Goal: Task Accomplishment & Management: Use online tool/utility

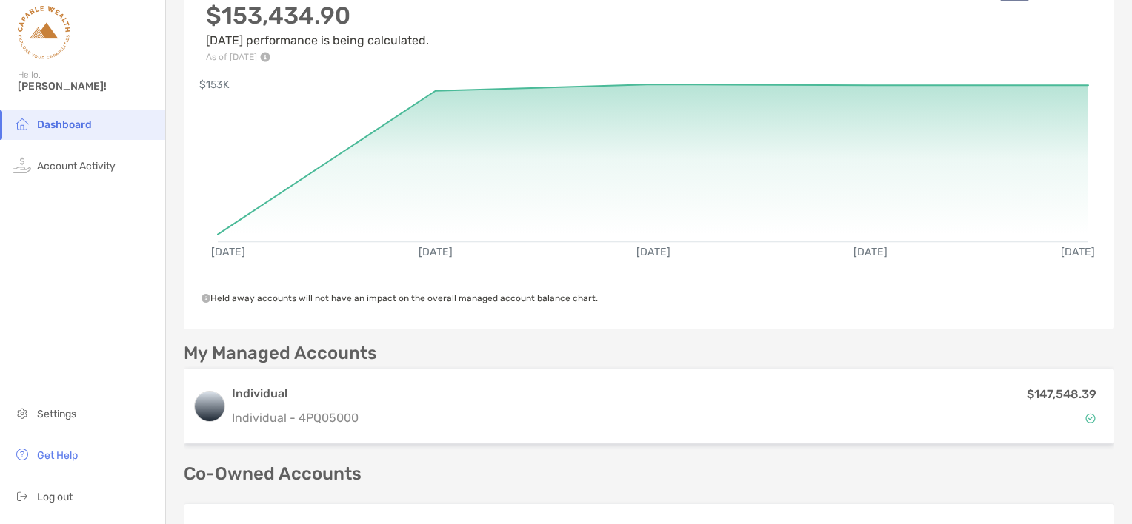
scroll to position [113, 0]
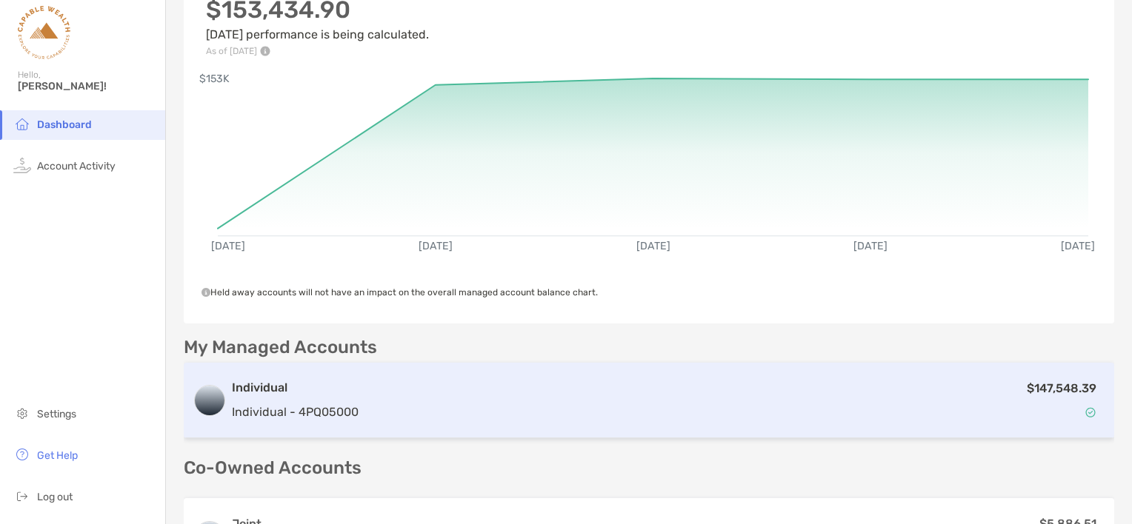
click at [426, 400] on div "$147,548.39" at bounding box center [734, 400] width 741 height 43
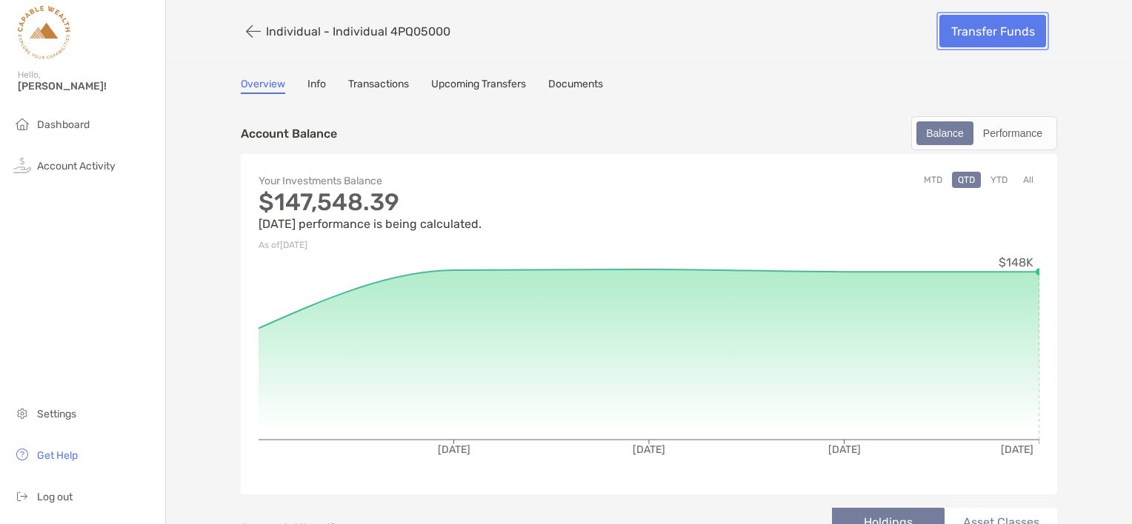
click at [978, 23] on link "Transfer Funds" at bounding box center [992, 31] width 107 height 33
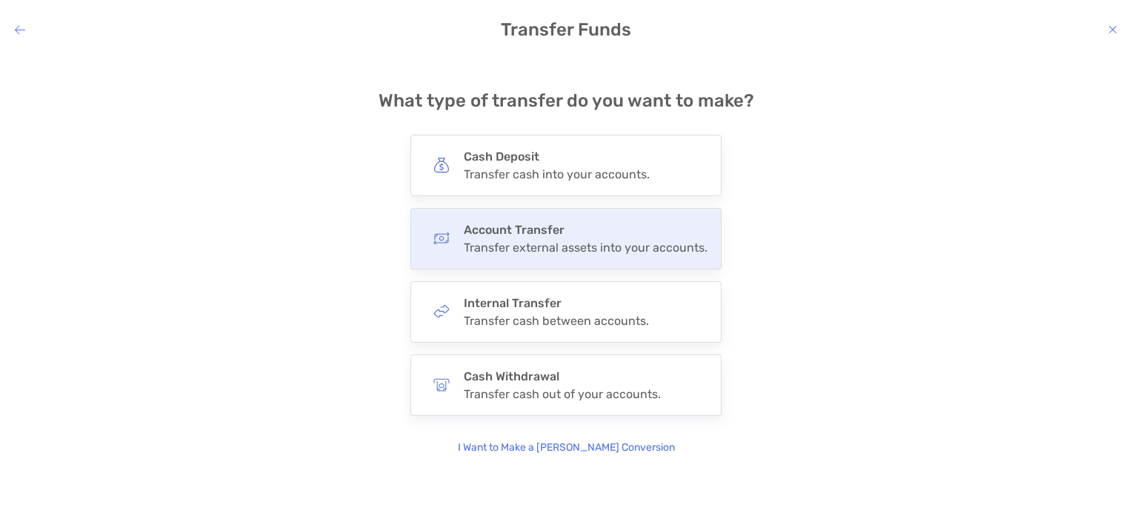
click at [655, 234] on h4 "Account Transfer" at bounding box center [586, 230] width 244 height 14
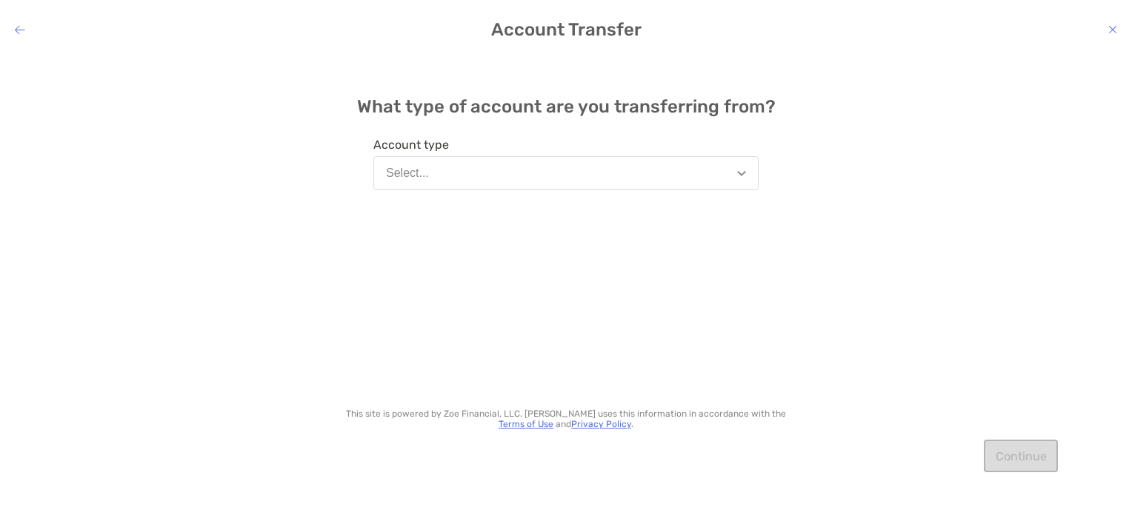
click at [675, 187] on button "Select..." at bounding box center [565, 173] width 385 height 34
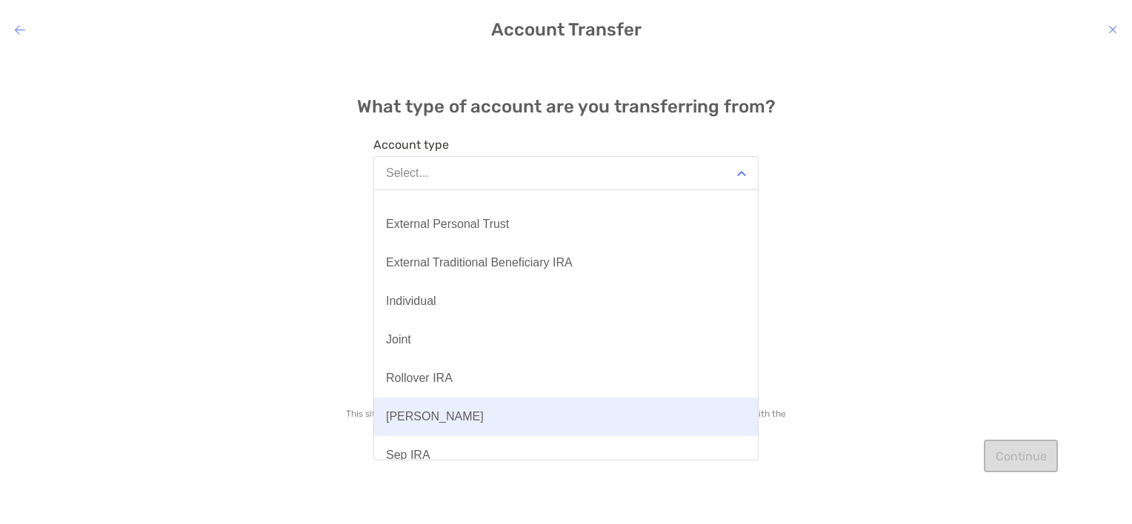
scroll to position [109, 0]
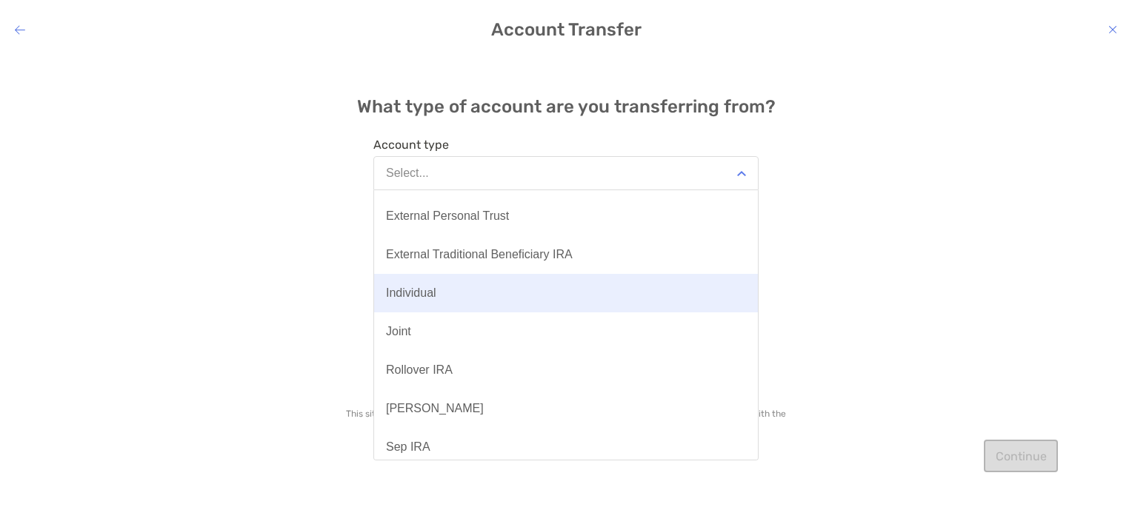
click at [432, 305] on button "Individual" at bounding box center [566, 293] width 384 height 39
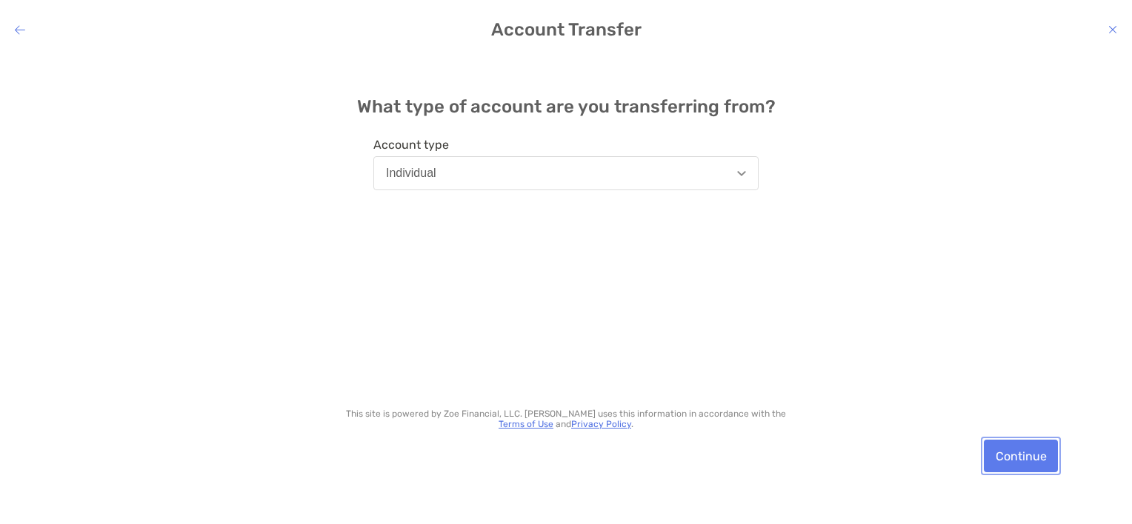
click at [1018, 462] on button "Continue" at bounding box center [1020, 456] width 74 height 33
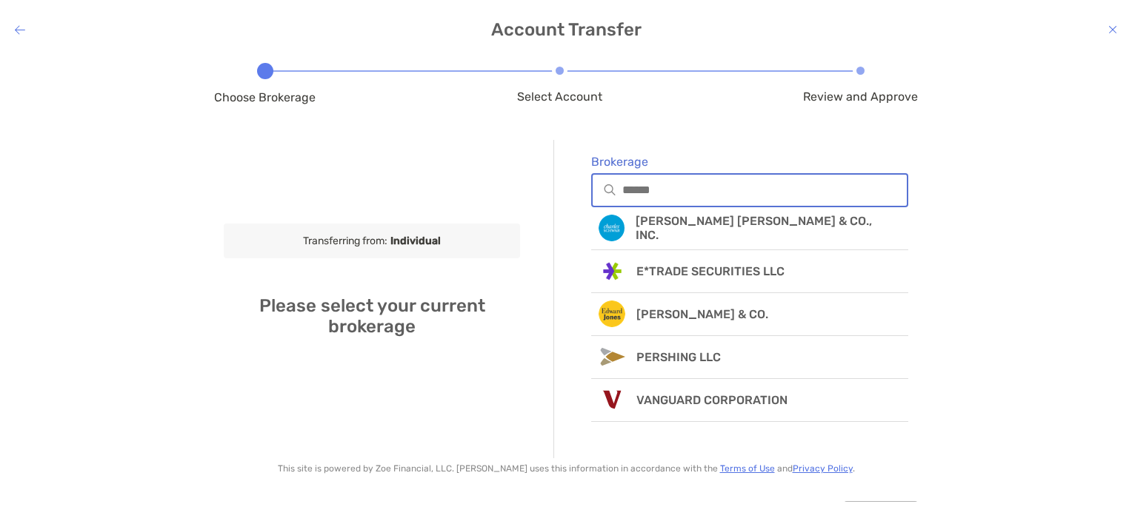
click at [637, 196] on input "Brokerage" at bounding box center [764, 190] width 284 height 13
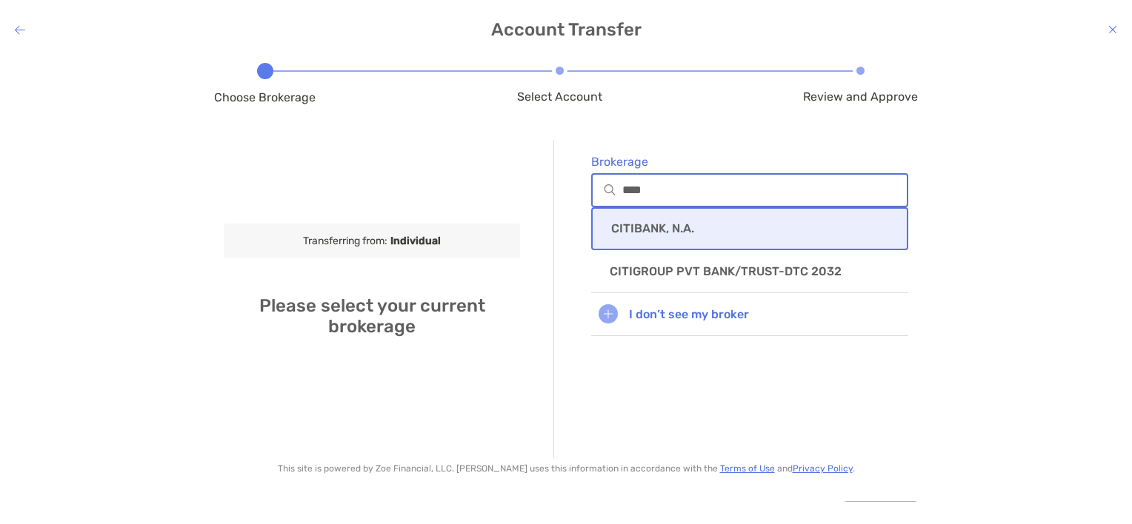
type input "****"
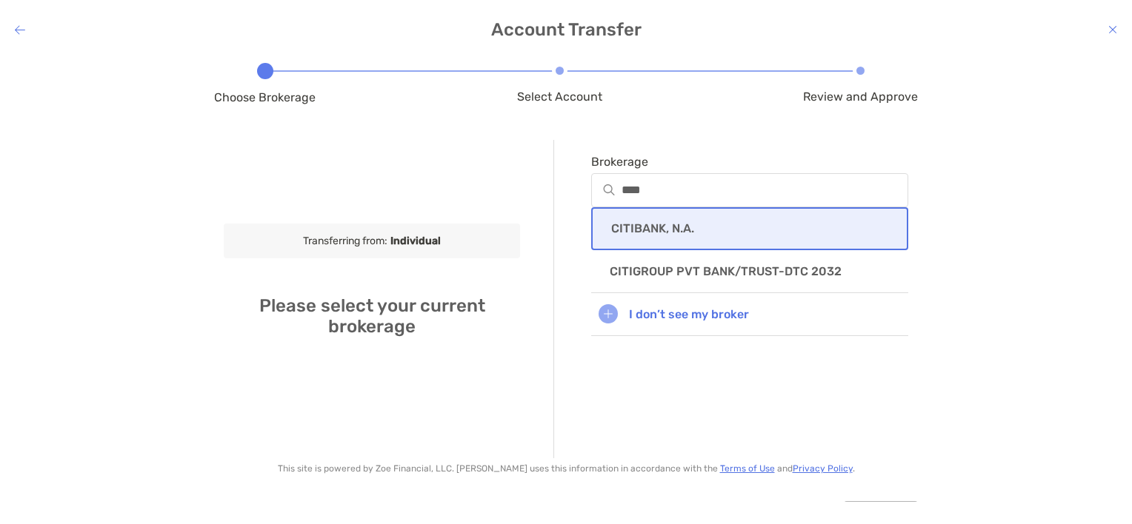
click at [634, 235] on p "CITIBANK, N.A." at bounding box center [652, 228] width 83 height 14
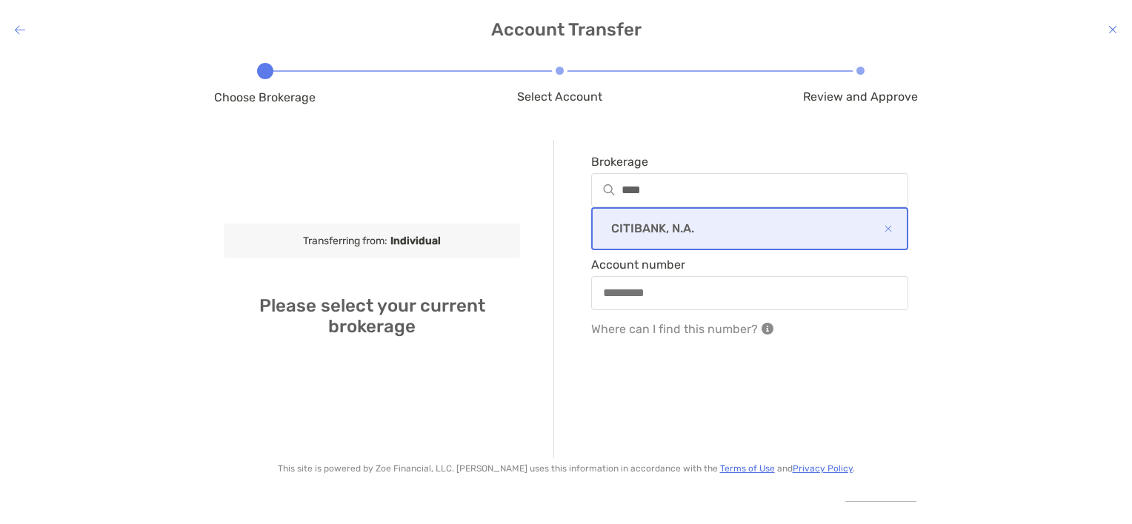
click at [630, 310] on div "modal" at bounding box center [749, 293] width 317 height 34
click at [630, 299] on input "Account number" at bounding box center [749, 293] width 314 height 13
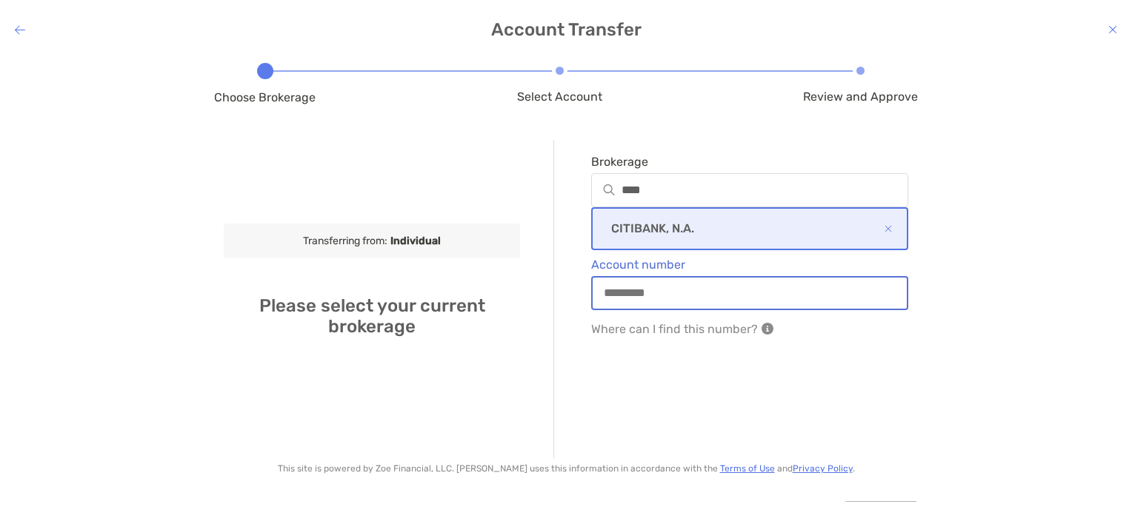
click at [643, 297] on input "Account number" at bounding box center [749, 293] width 314 height 13
paste input "**********"
type input "**********"
click at [852, 397] on div "**********" at bounding box center [730, 299] width 355 height 318
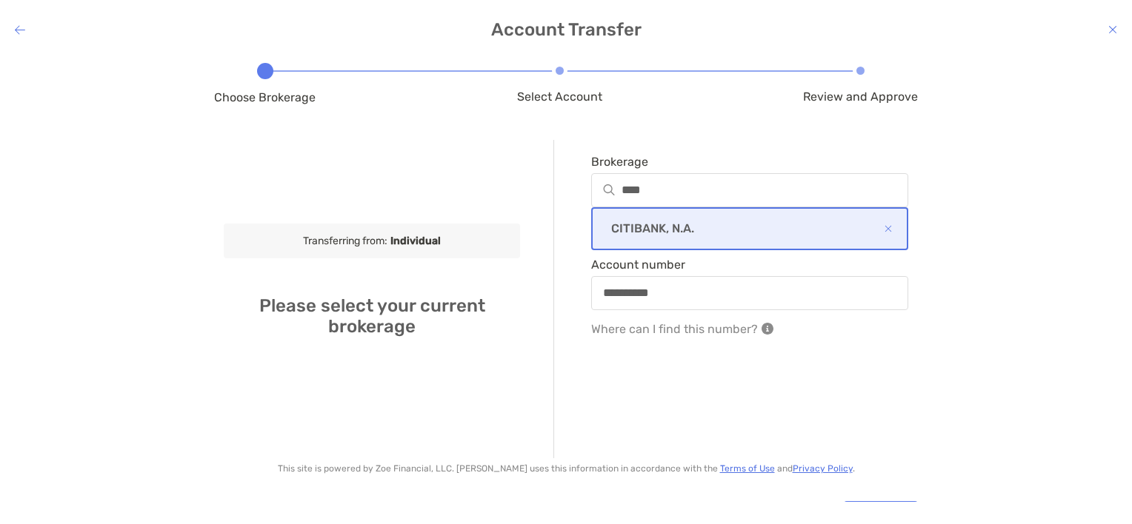
scroll to position [61, 0]
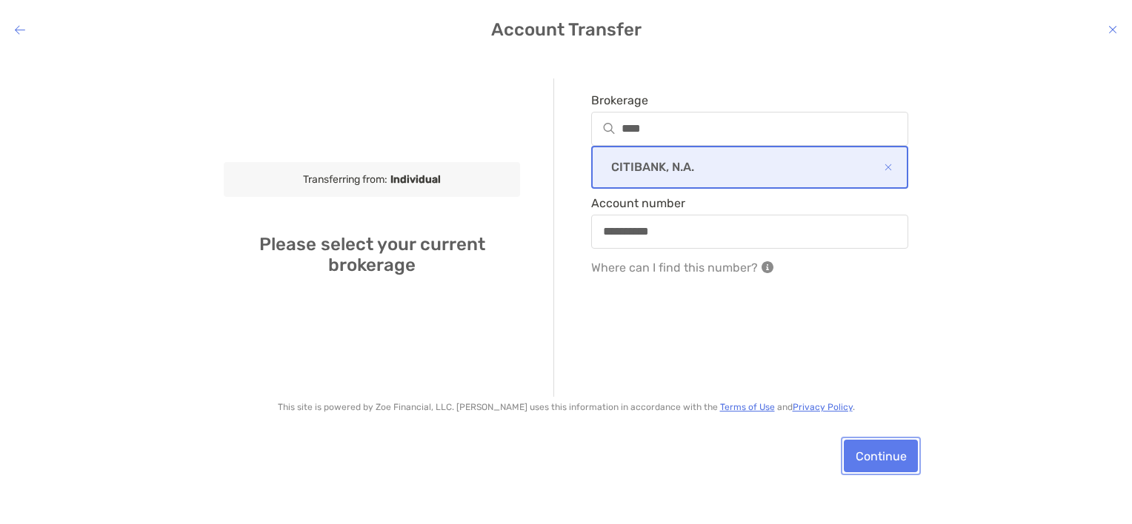
click at [866, 462] on button "Continue" at bounding box center [880, 456] width 74 height 33
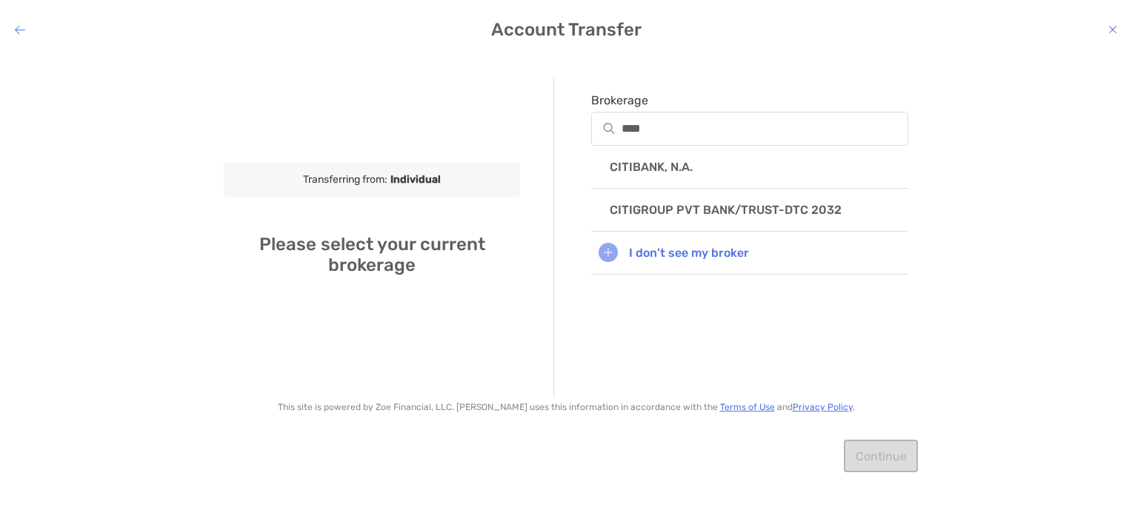
scroll to position [0, 0]
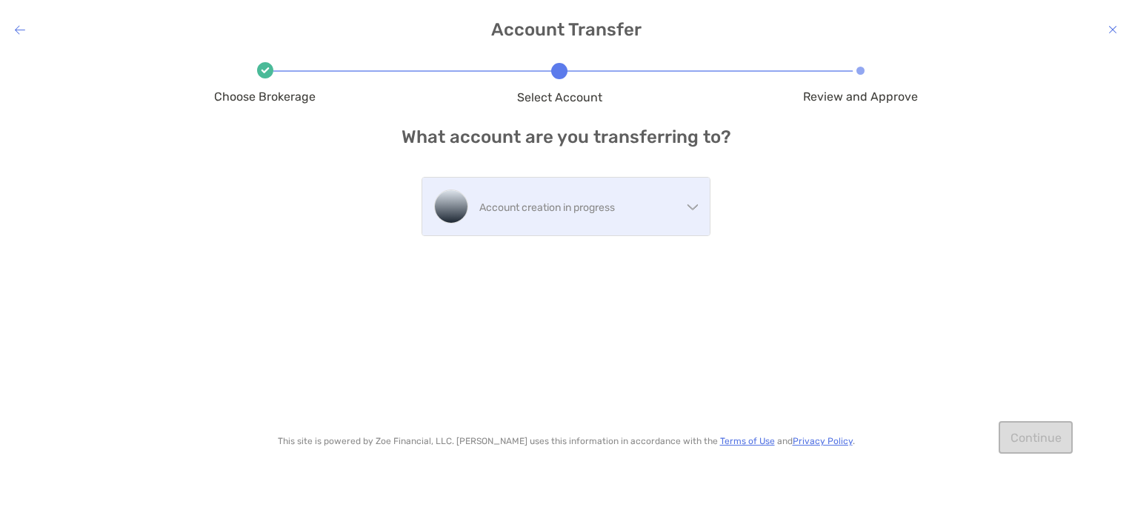
click at [658, 204] on p "Account creation in progress" at bounding box center [580, 207] width 202 height 19
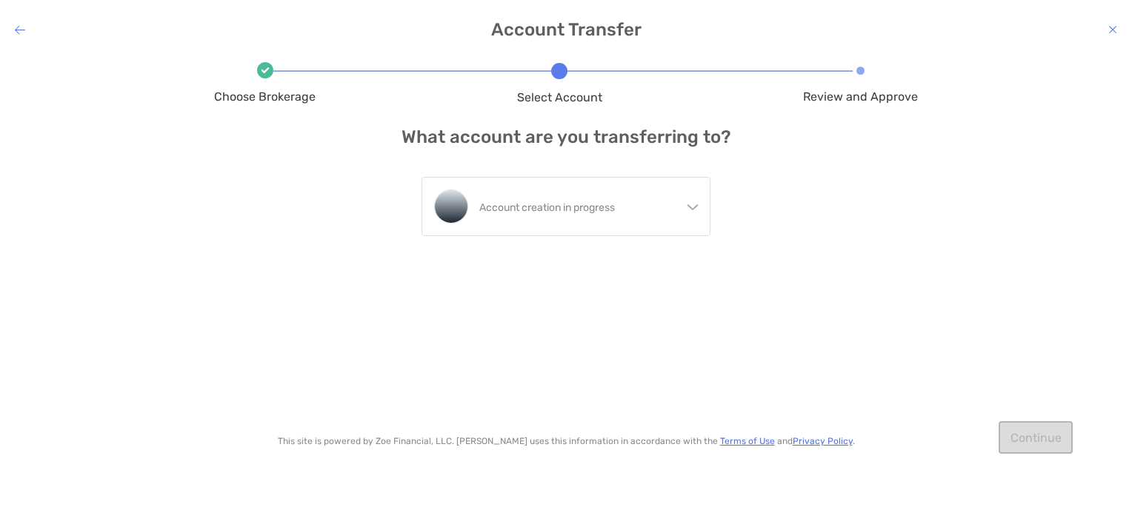
click at [738, 277] on div "Choose Brokerage Select Account Review and Approve What account are you transfe…" at bounding box center [566, 279] width 704 height 424
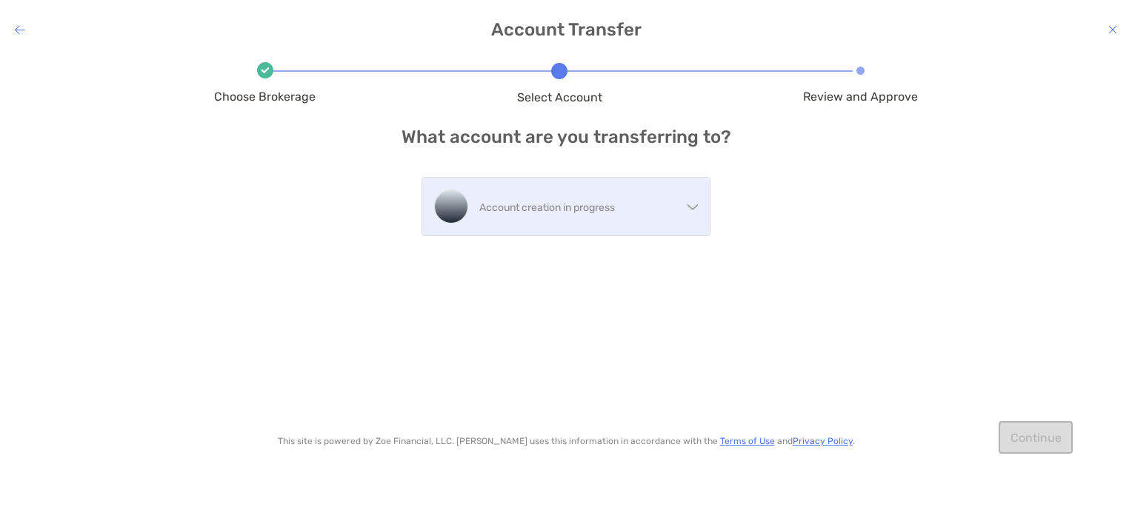
click at [659, 207] on p "Account creation in progress" at bounding box center [580, 207] width 202 height 19
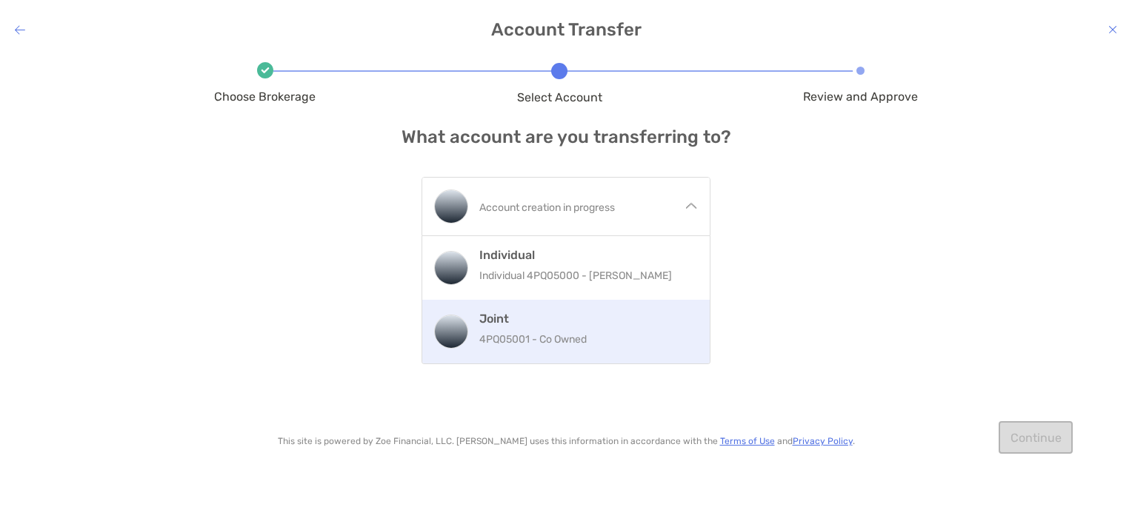
click at [521, 338] on p "4PQ05001 - Co Owned" at bounding box center [588, 339] width 218 height 19
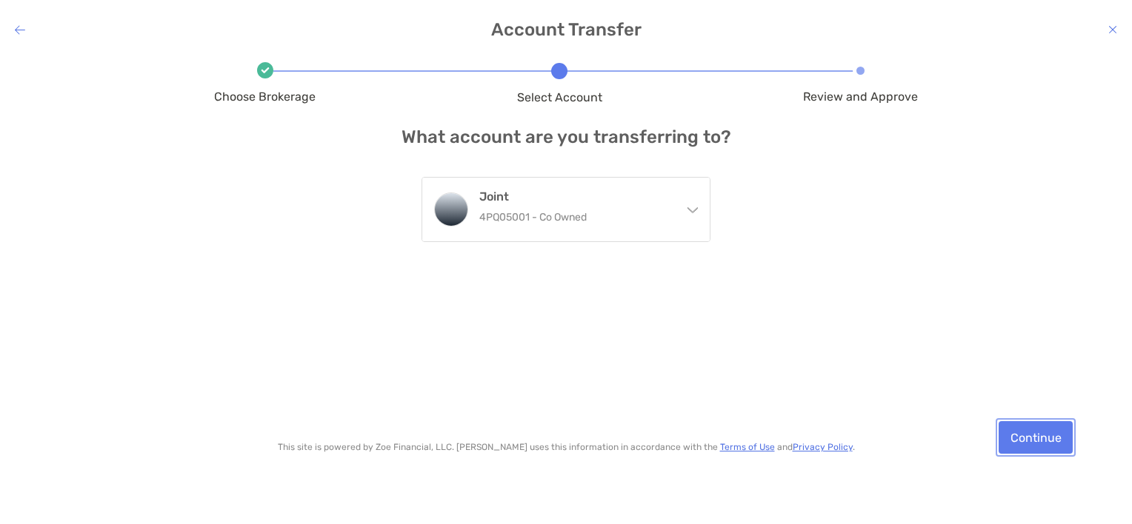
click at [1029, 438] on button "Continue" at bounding box center [1035, 437] width 74 height 33
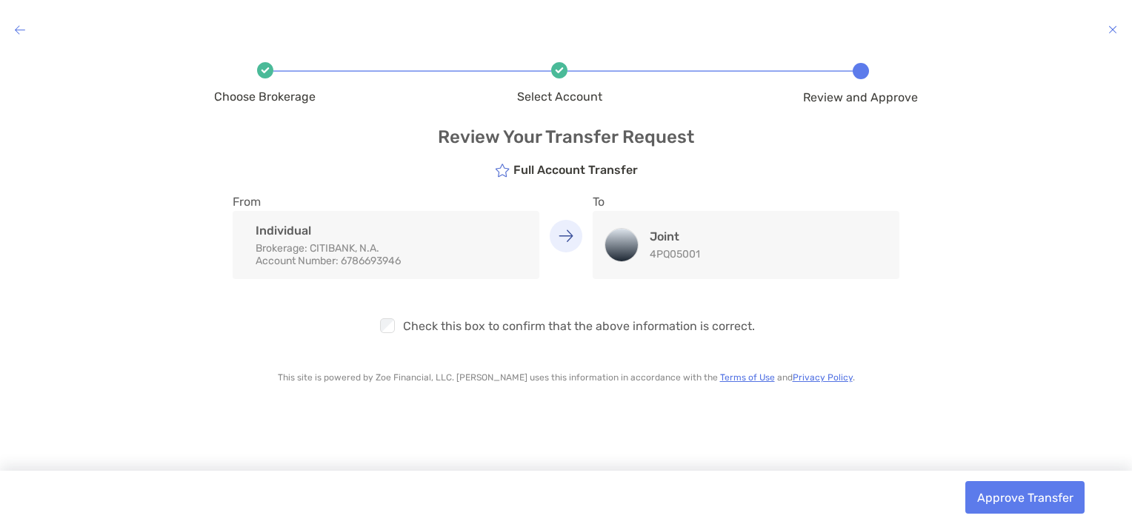
click at [495, 173] on icon "modal" at bounding box center [502, 170] width 15 height 13
click at [21, 33] on icon "modal" at bounding box center [20, 30] width 10 height 12
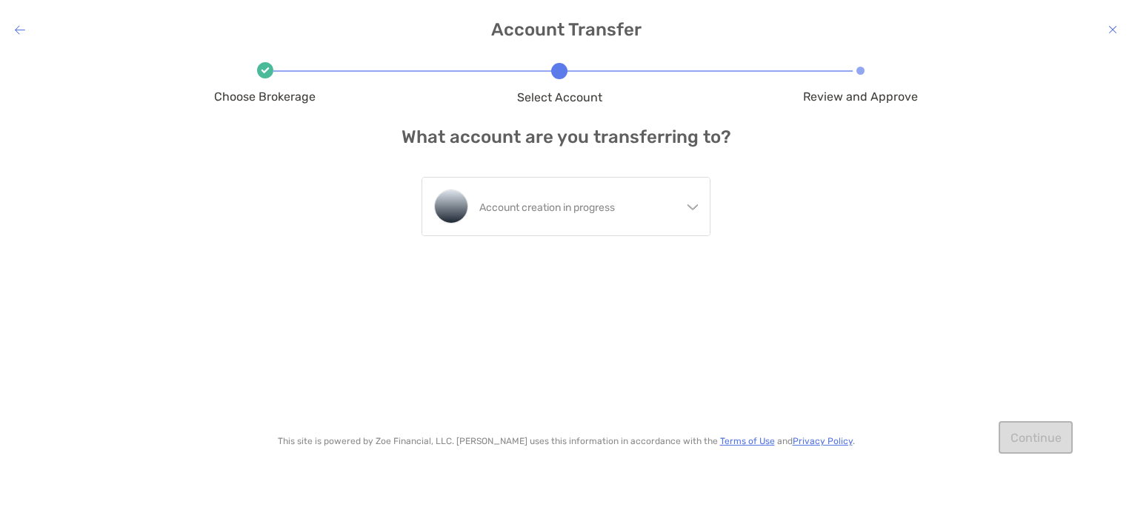
click at [1115, 30] on icon "modal" at bounding box center [1112, 30] width 9 height 12
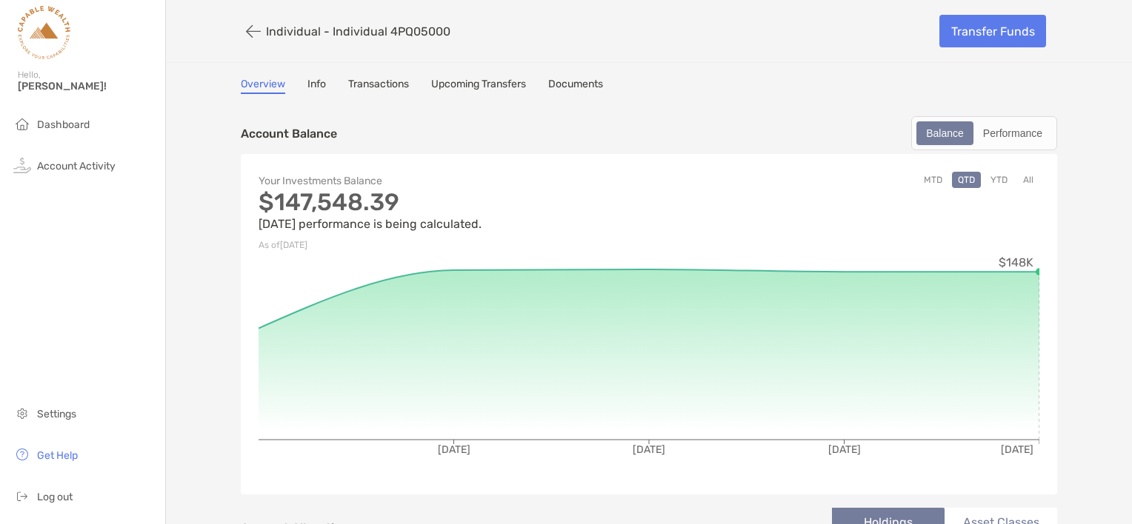
click at [361, 88] on link "Transactions" at bounding box center [378, 86] width 61 height 16
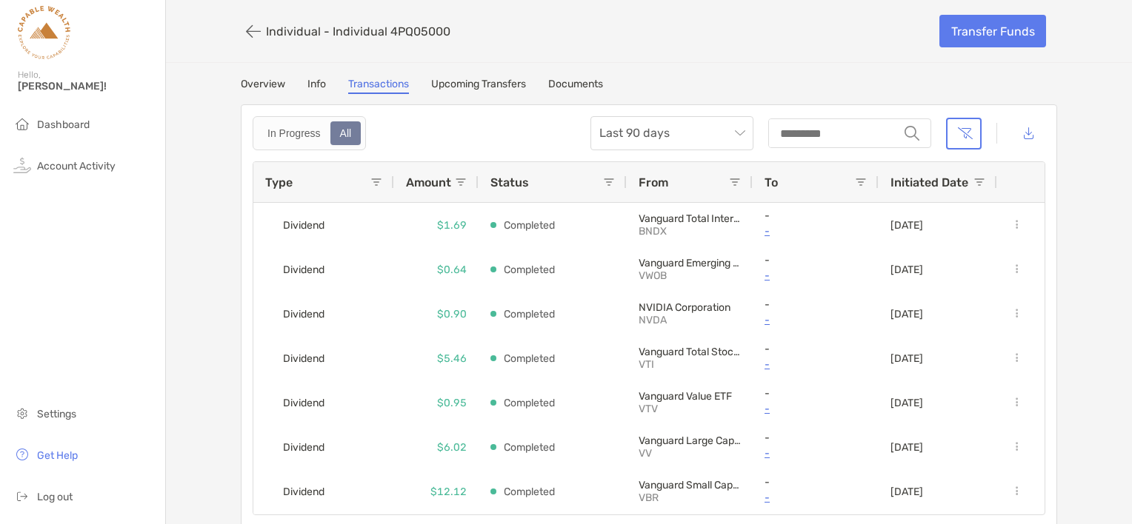
click at [470, 87] on link "Upcoming Transfers" at bounding box center [478, 86] width 95 height 16
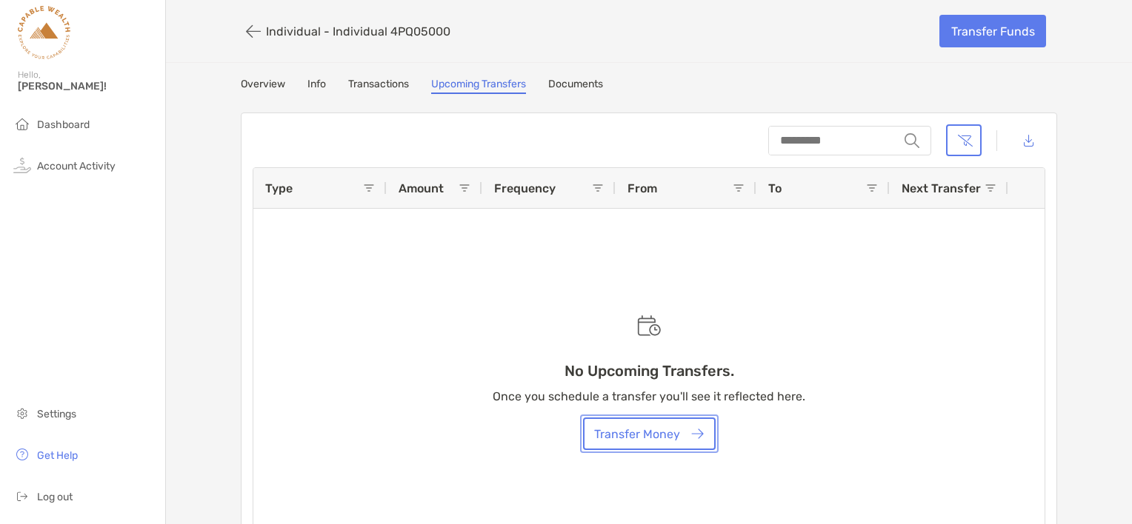
click at [634, 438] on button "Transfer Money" at bounding box center [649, 434] width 133 height 33
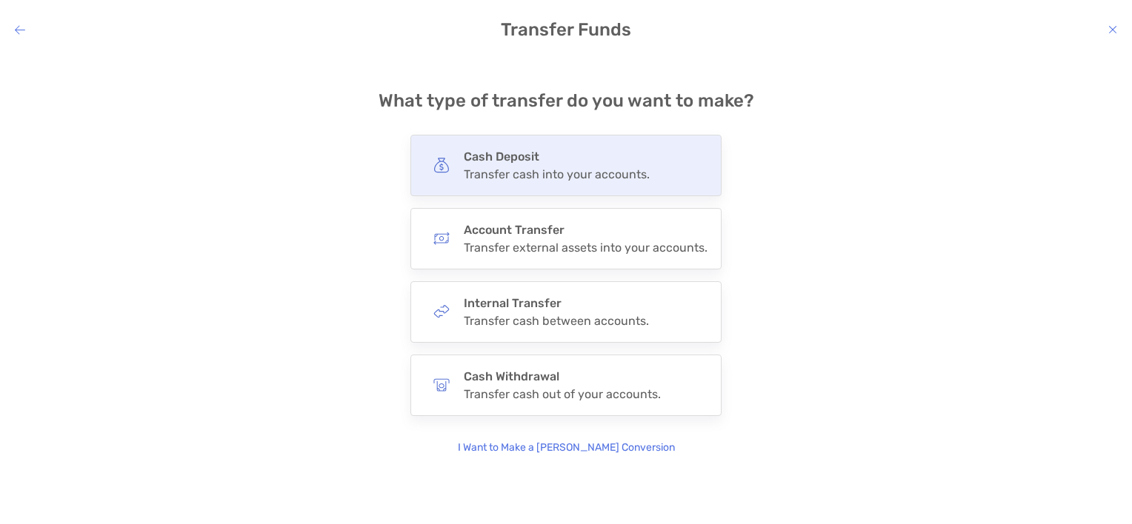
click at [559, 166] on div "Cash Deposit Transfer cash into your accounts." at bounding box center [557, 166] width 186 height 32
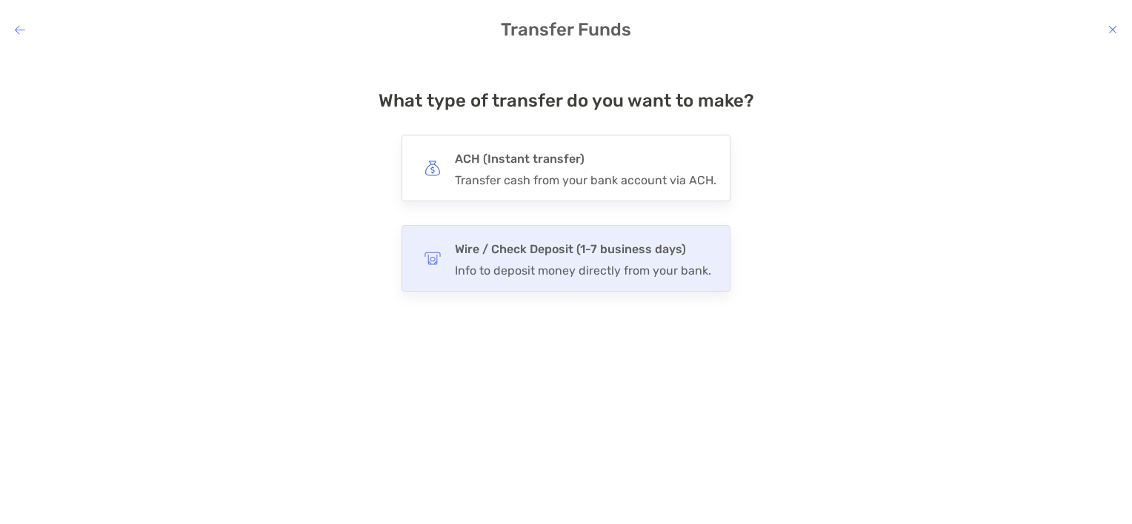
click at [507, 270] on div "Info to deposit money directly from your bank." at bounding box center [583, 271] width 256 height 14
click at [0, 0] on input "****" at bounding box center [0, 0] width 0 height 0
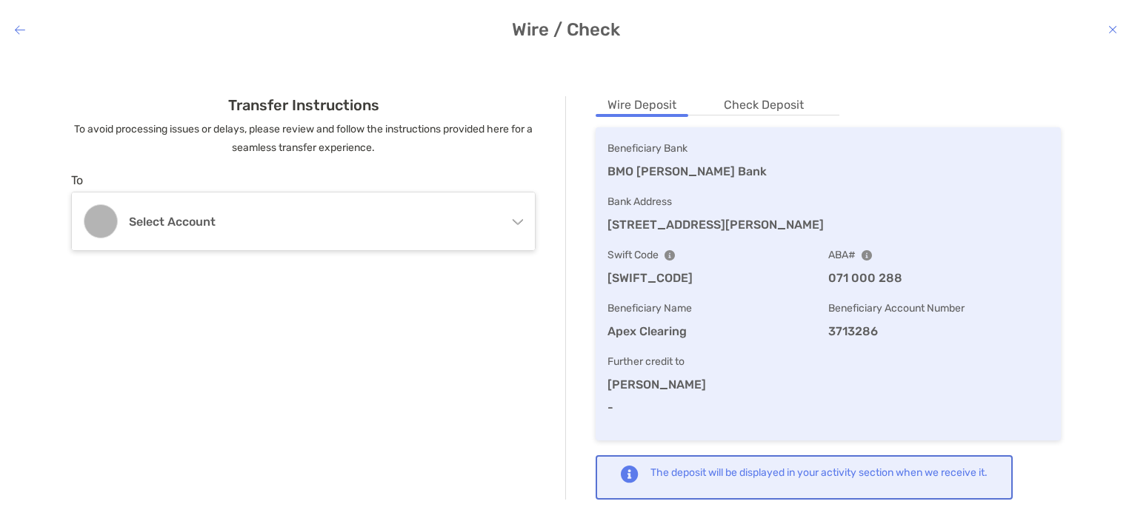
click at [21, 30] on icon "modal" at bounding box center [20, 30] width 10 height 12
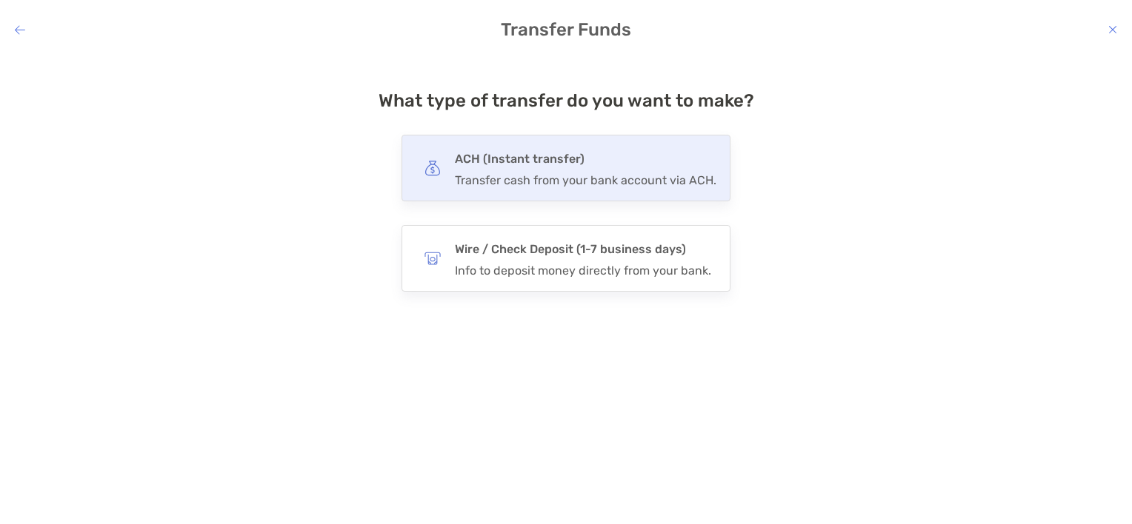
click at [470, 166] on h4 "ACH (Instant transfer)" at bounding box center [585, 159] width 261 height 21
click at [0, 0] on input "***" at bounding box center [0, 0] width 0 height 0
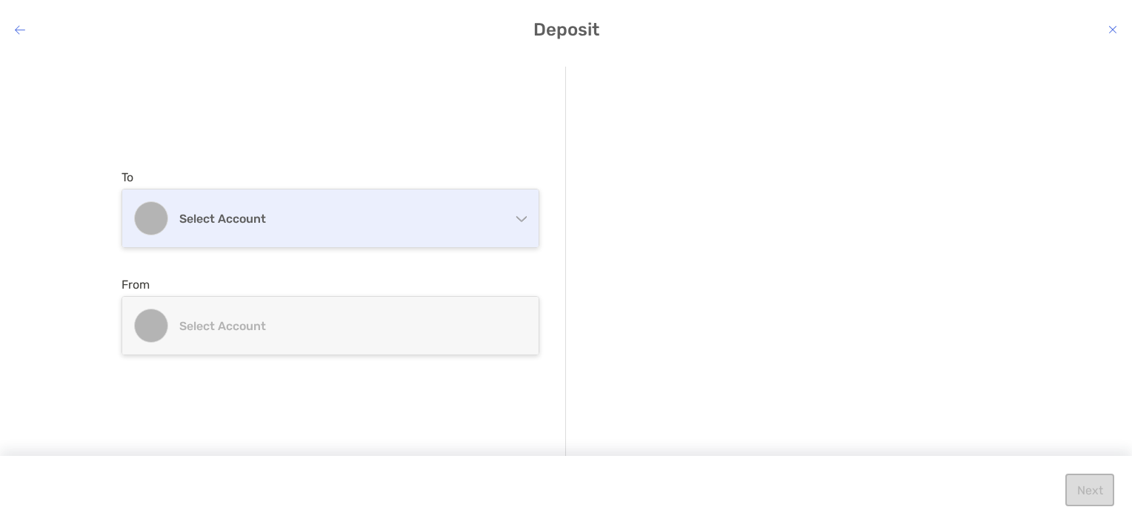
click at [412, 231] on div "Select account" at bounding box center [330, 219] width 416 height 58
drag, startPoint x: 421, startPoint y: 158, endPoint x: 392, endPoint y: 225, distance: 73.6
type textarea "**********"
click at [392, 225] on div "To Select account Individual Individual 4PQ05000 - [PERSON_NAME] Joint 4PQ05001…" at bounding box center [343, 263] width 444 height 392
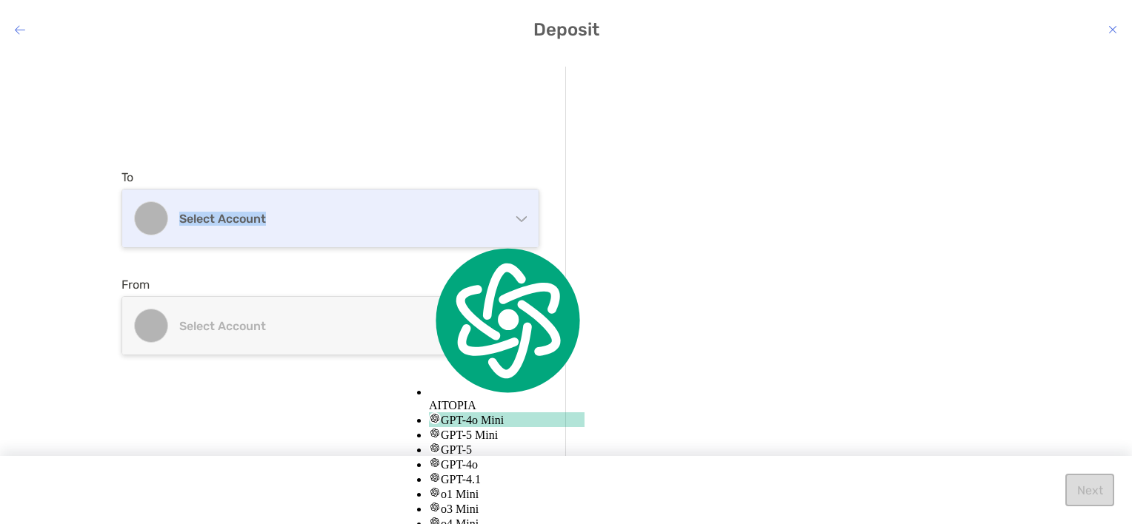
click at [392, 225] on h4 "Select account" at bounding box center [339, 219] width 320 height 14
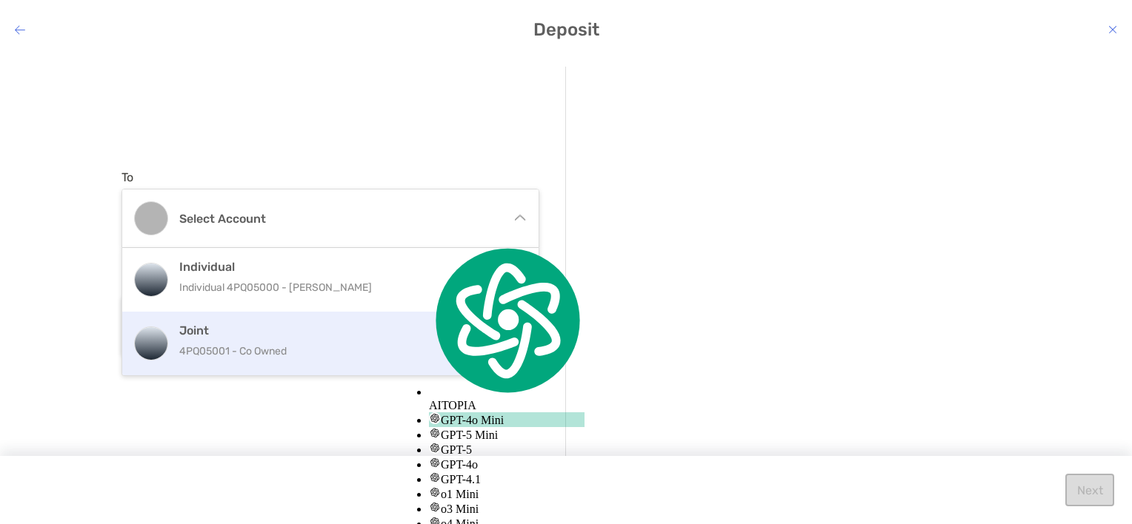
click at [303, 353] on p "4PQ05001 - Co Owned" at bounding box center [346, 351] width 334 height 19
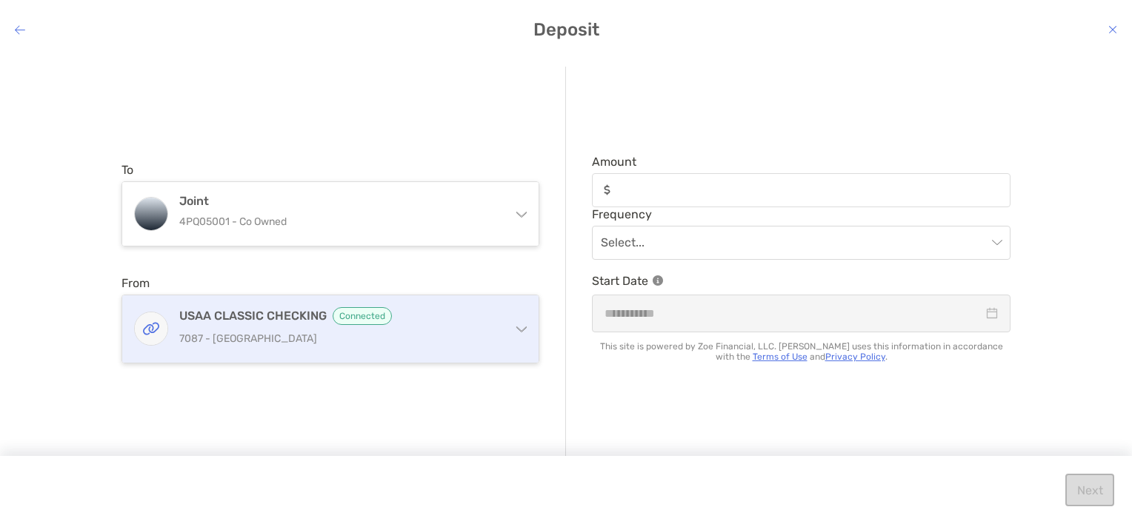
click at [430, 341] on p "7087 - [GEOGRAPHIC_DATA]" at bounding box center [339, 339] width 320 height 19
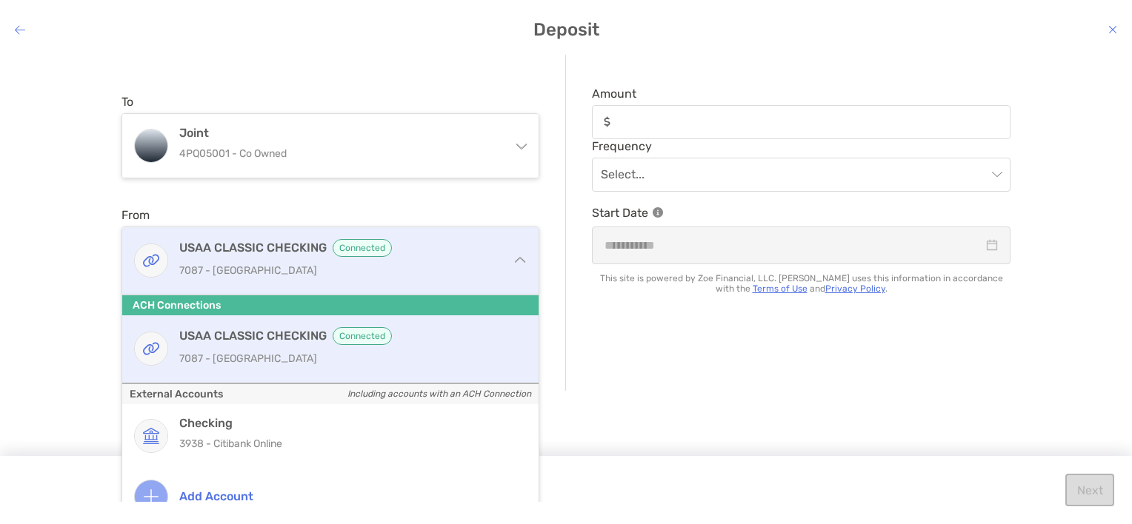
scroll to position [99, 0]
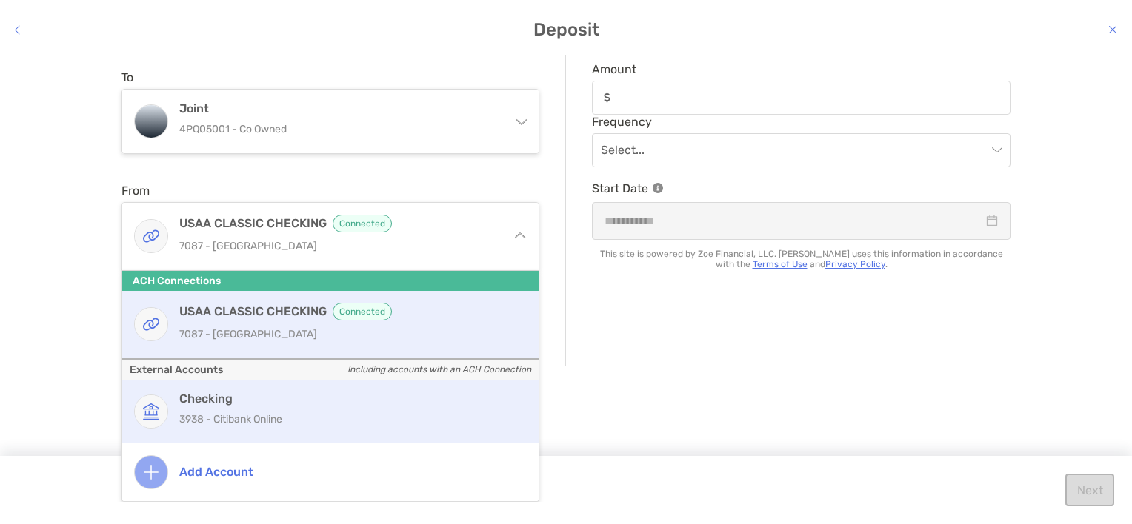
click at [241, 424] on p "3938 - Citibank Online" at bounding box center [346, 419] width 334 height 19
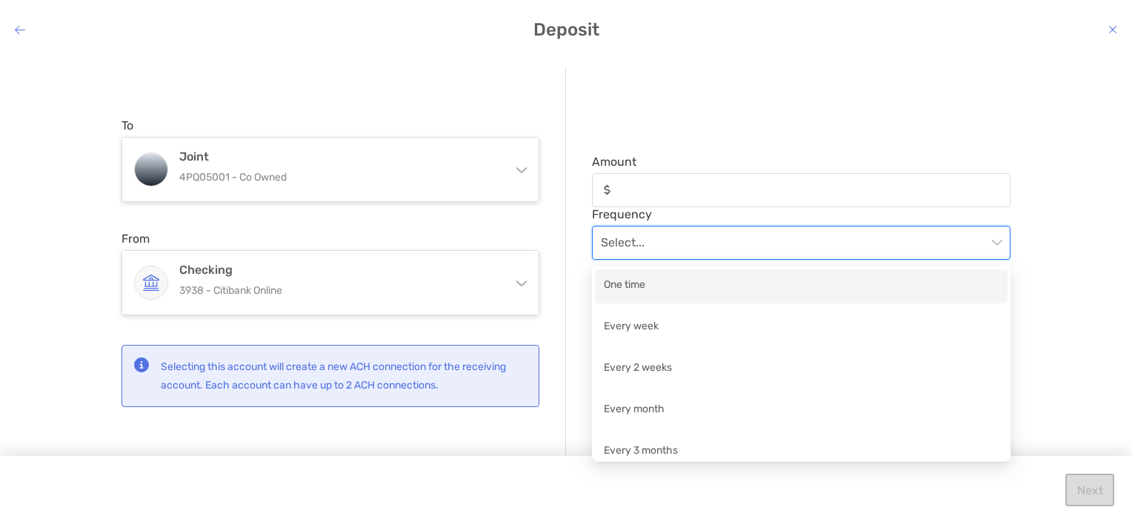
click at [711, 248] on input "modal" at bounding box center [794, 243] width 386 height 33
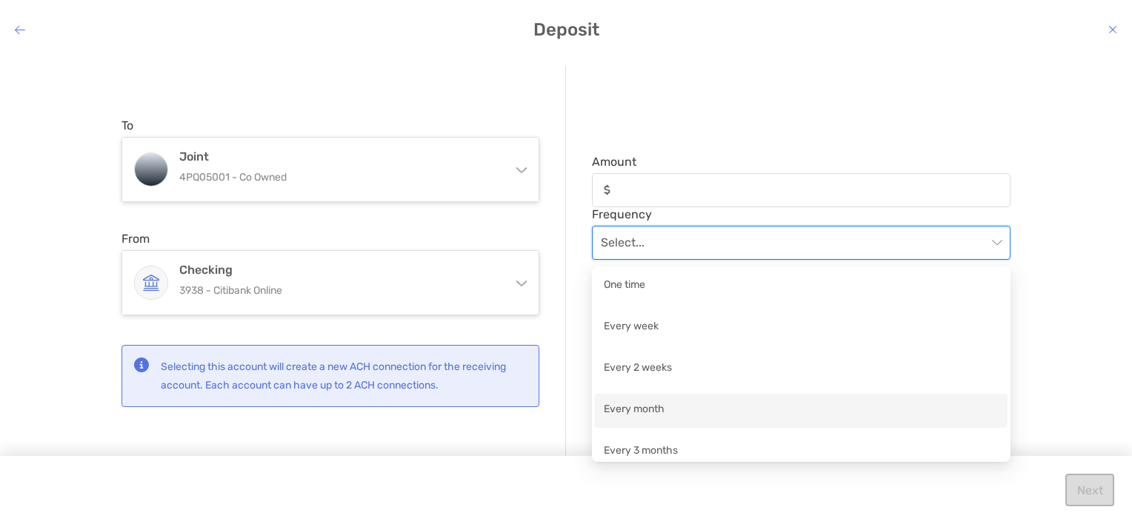
click at [657, 414] on div "Every month" at bounding box center [801, 410] width 395 height 19
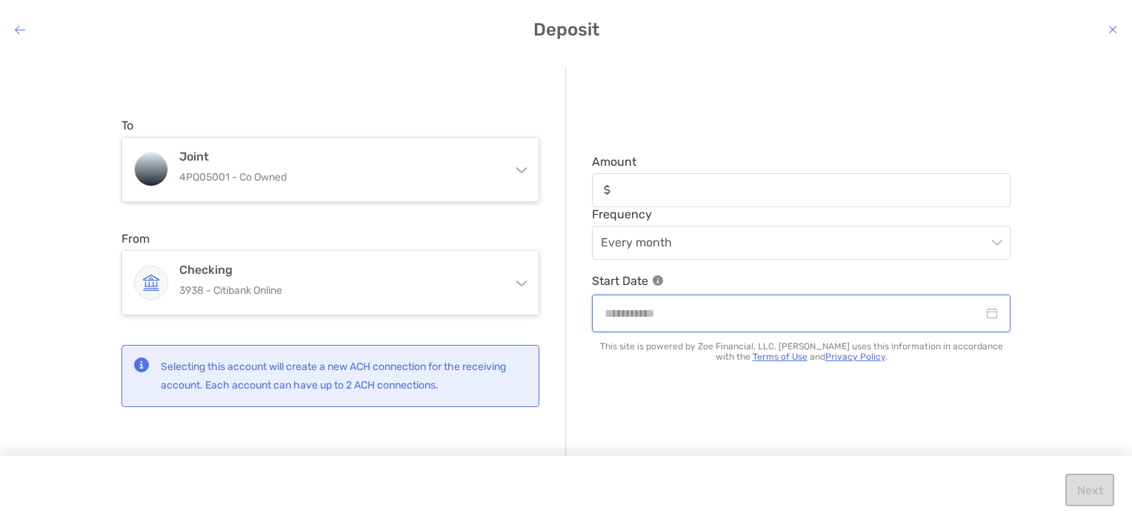
click at [655, 317] on input "modal" at bounding box center [793, 313] width 378 height 19
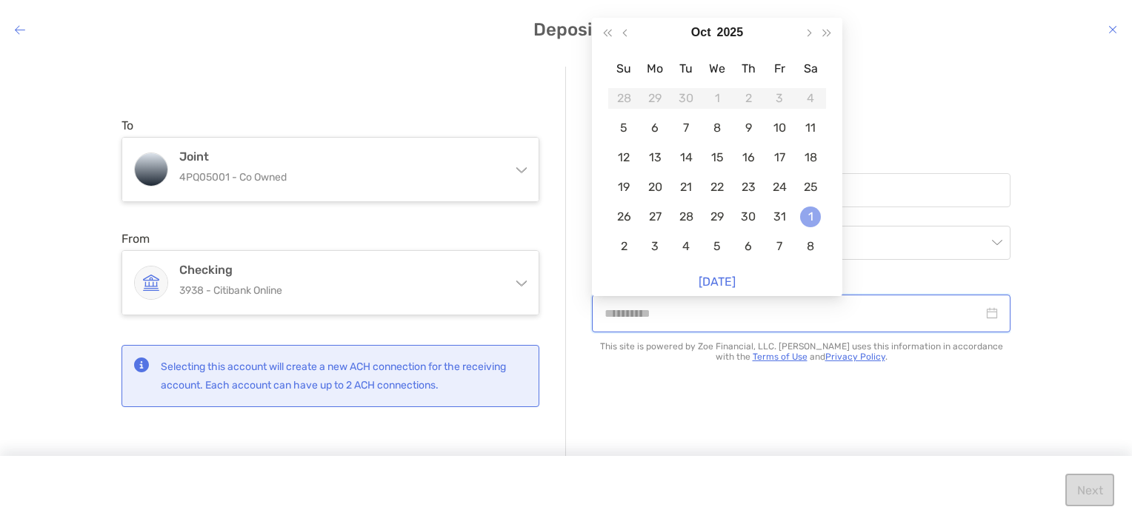
type input "**********"
click at [815, 218] on div "1" at bounding box center [810, 217] width 21 height 21
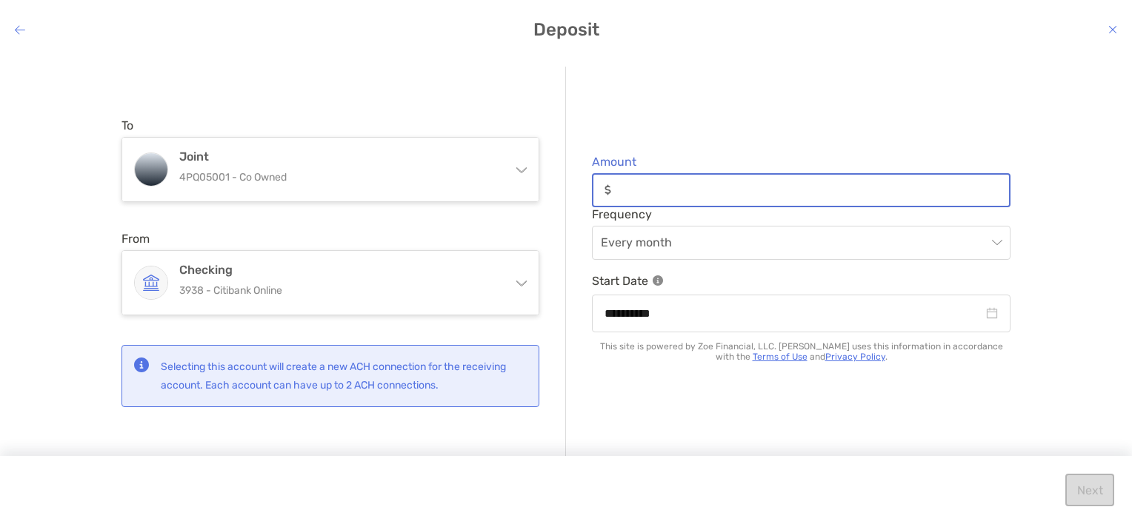
click at [652, 190] on input "Amount" at bounding box center [813, 190] width 392 height 13
type input "***"
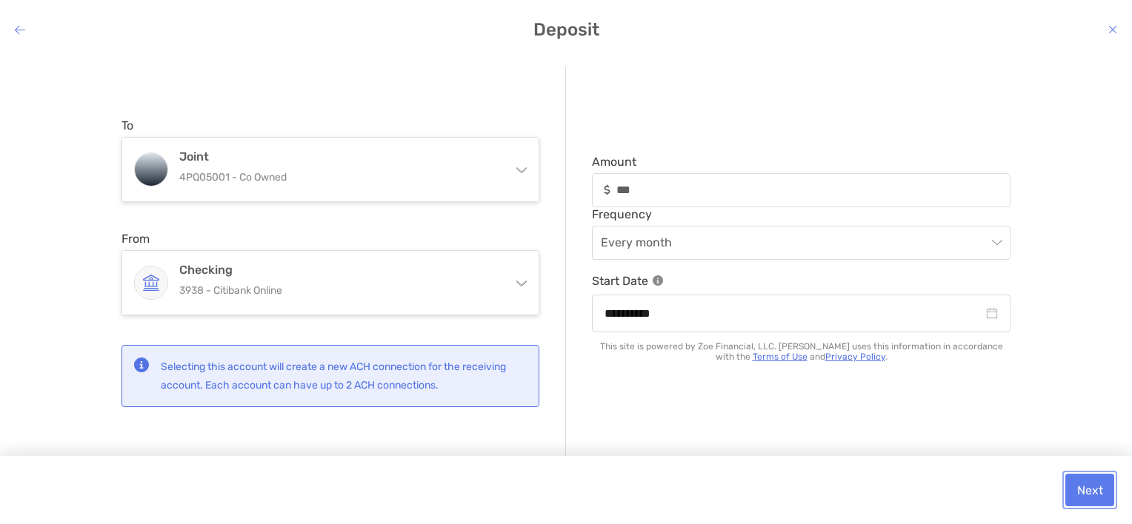
click at [1087, 499] on button "Next" at bounding box center [1089, 490] width 49 height 33
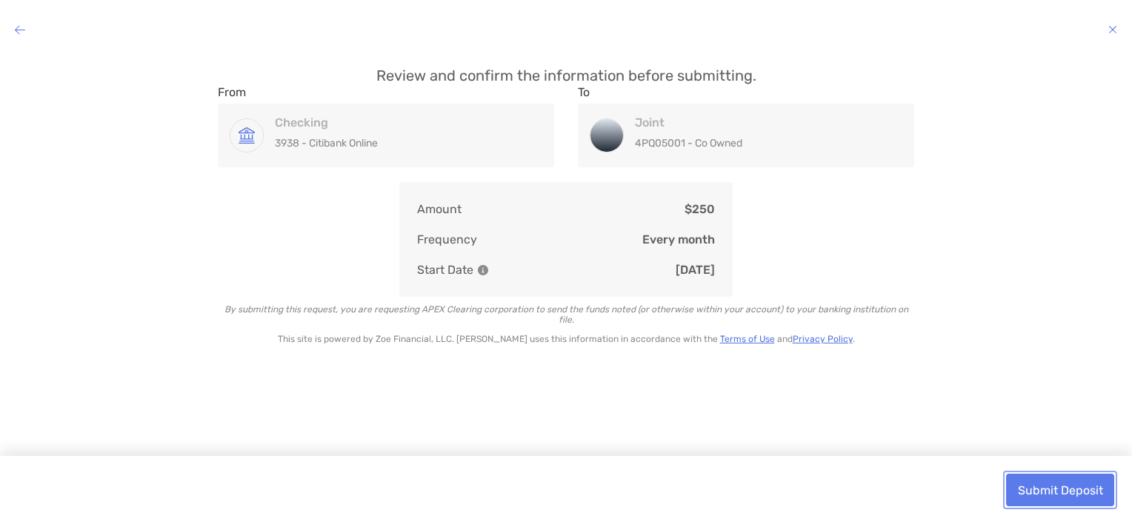
click at [1080, 488] on button "Submit Deposit" at bounding box center [1060, 490] width 108 height 33
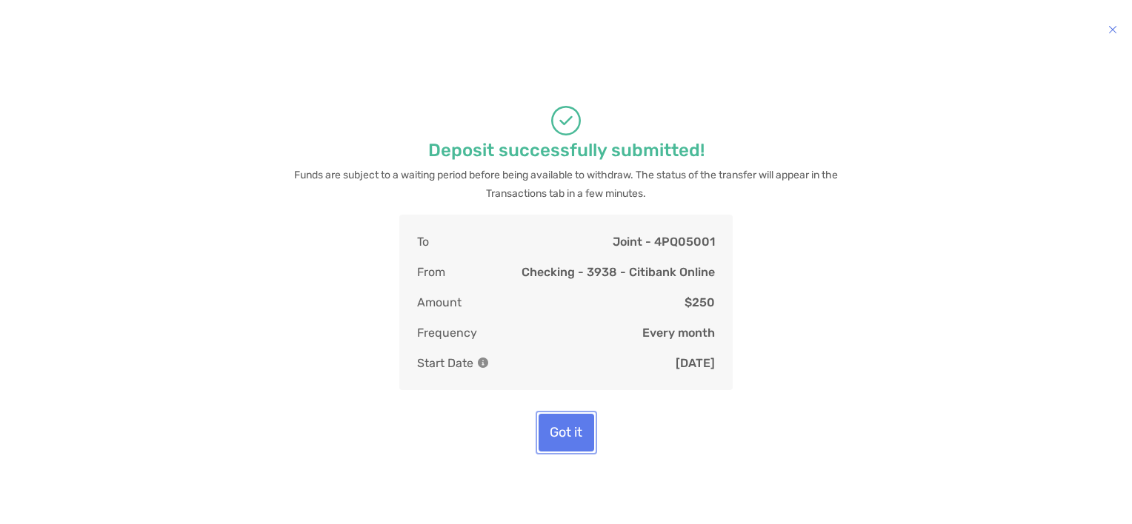
click at [557, 432] on button "Got it" at bounding box center [566, 433] width 56 height 38
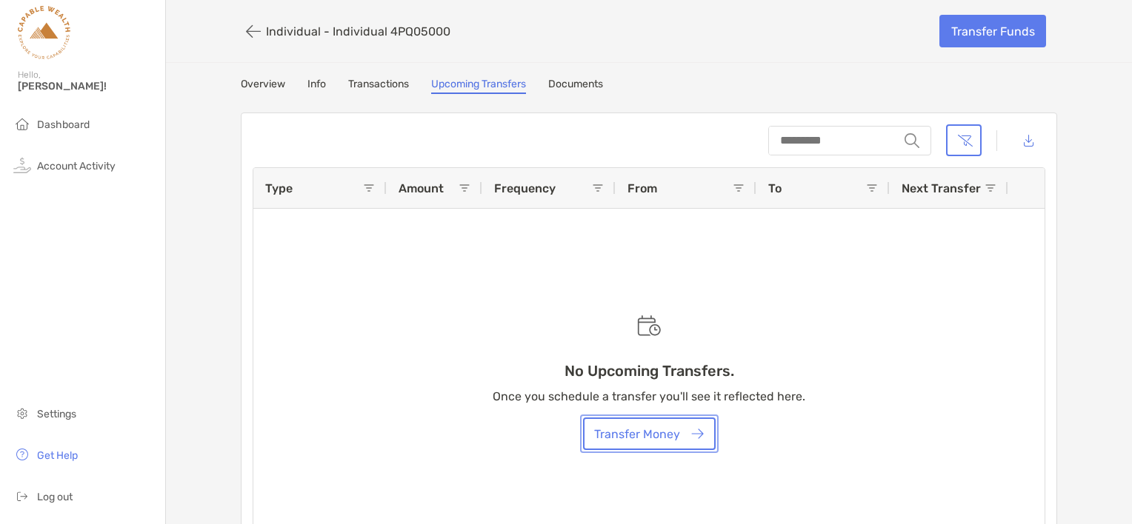
click at [644, 440] on button "Transfer Money" at bounding box center [649, 434] width 133 height 33
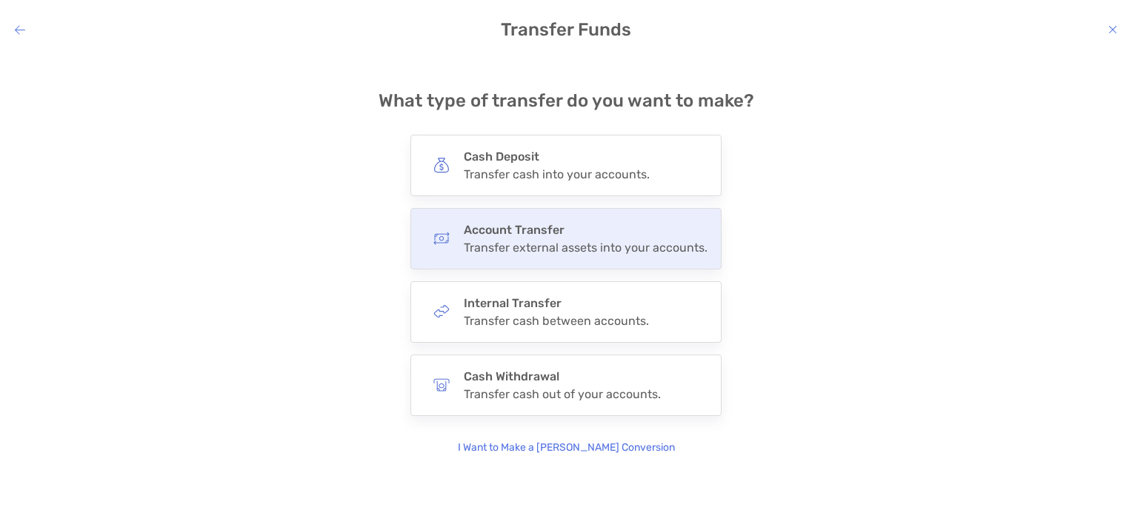
click at [535, 252] on div "Transfer external assets into your accounts." at bounding box center [586, 248] width 244 height 14
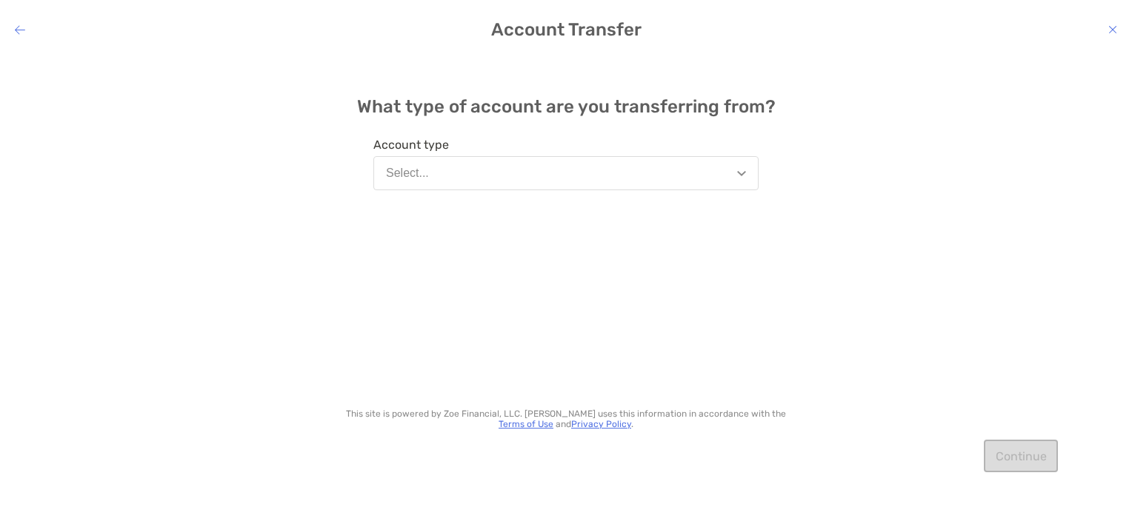
click at [521, 190] on button "Select..." at bounding box center [565, 173] width 385 height 34
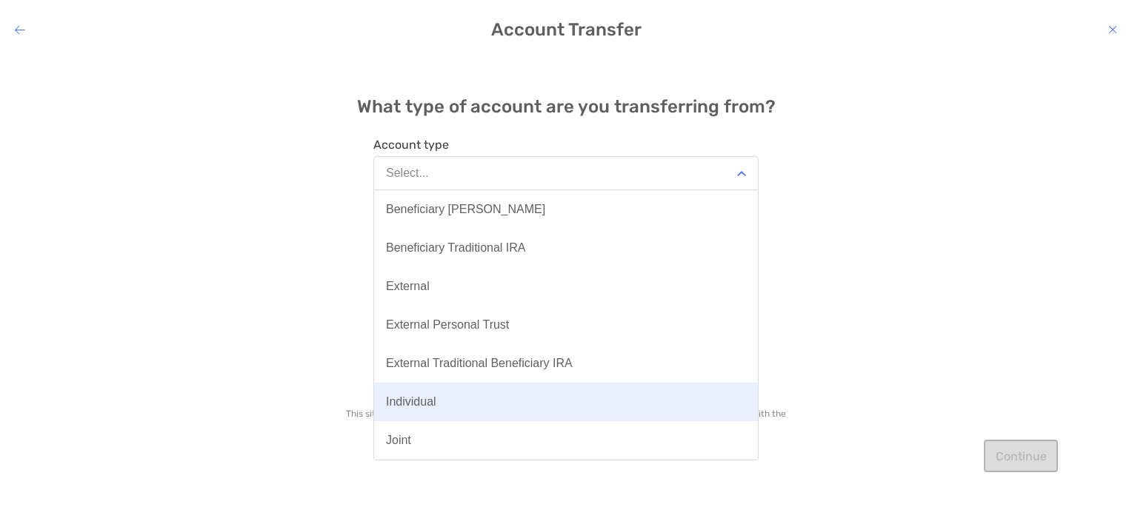
click at [444, 408] on button "Individual" at bounding box center [566, 402] width 384 height 39
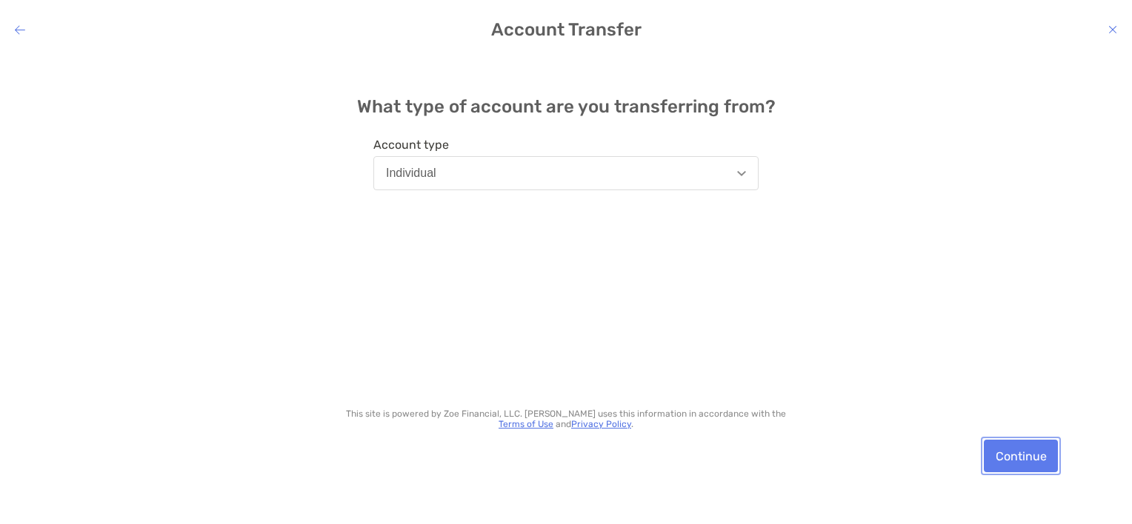
click at [1017, 443] on button "Continue" at bounding box center [1020, 456] width 74 height 33
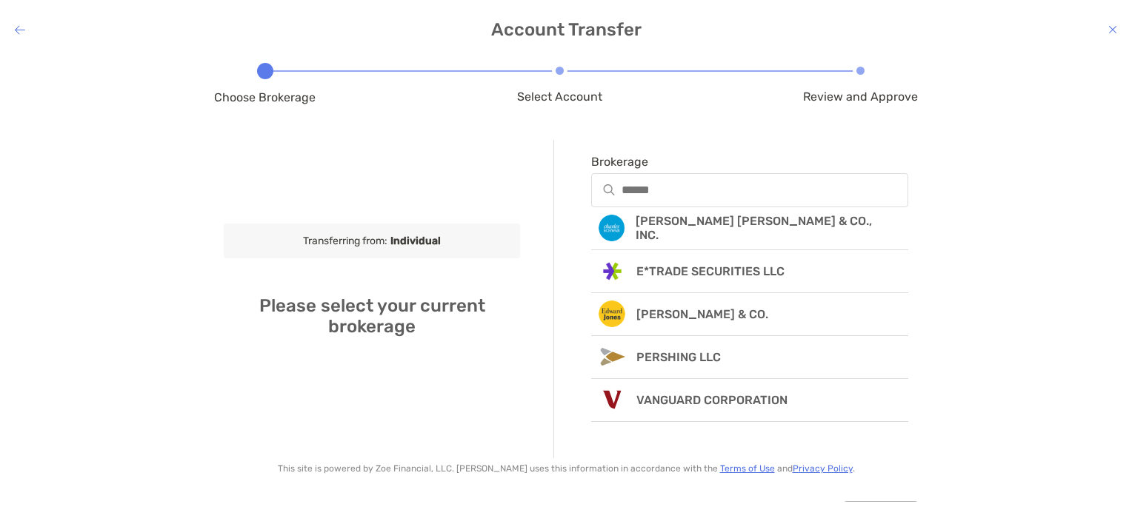
click at [648, 181] on div "modal" at bounding box center [749, 190] width 317 height 34
click at [648, 184] on input "Brokerage" at bounding box center [764, 190] width 284 height 13
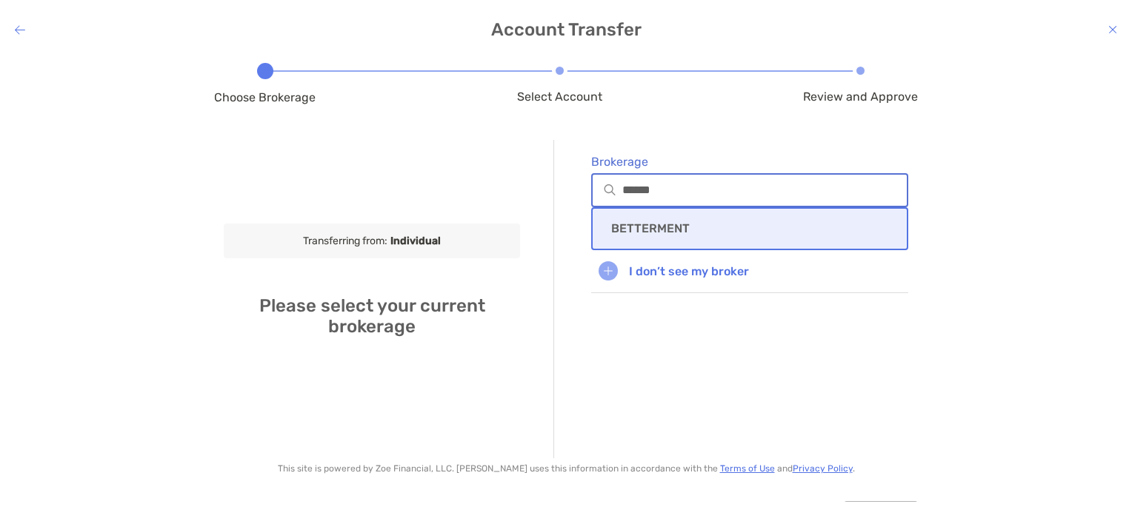
type input "******"
click at [634, 240] on div "BETTERMENT" at bounding box center [749, 228] width 317 height 43
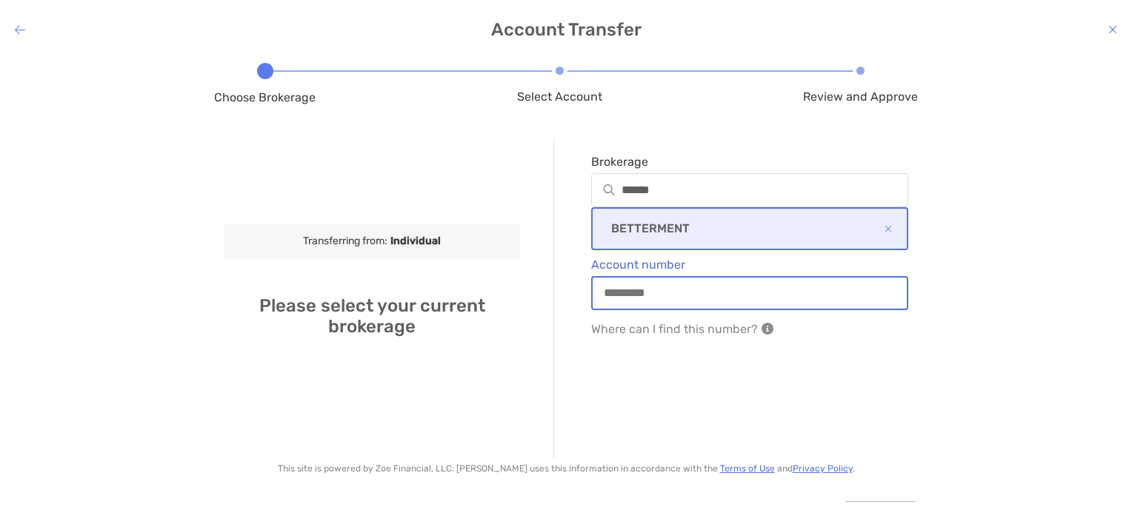
click at [631, 299] on input "Account number" at bounding box center [749, 293] width 314 height 13
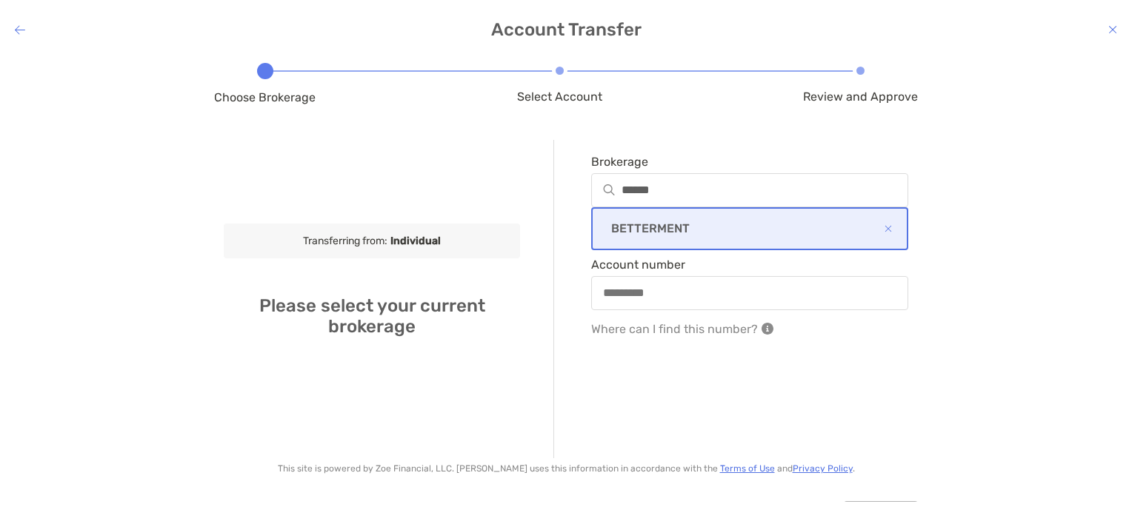
click at [560, 341] on div "Brokerage ****** BETTERMENT Account number Where can I find this number?" at bounding box center [730, 299] width 355 height 318
click at [1110, 35] on icon "modal" at bounding box center [1112, 30] width 9 height 12
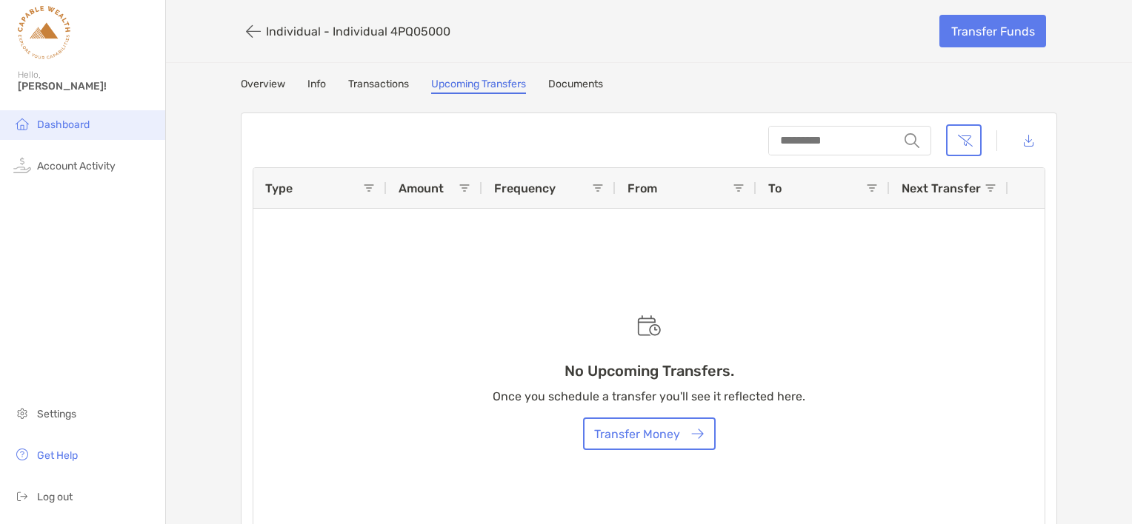
click at [60, 131] on span "Dashboard" at bounding box center [63, 124] width 53 height 13
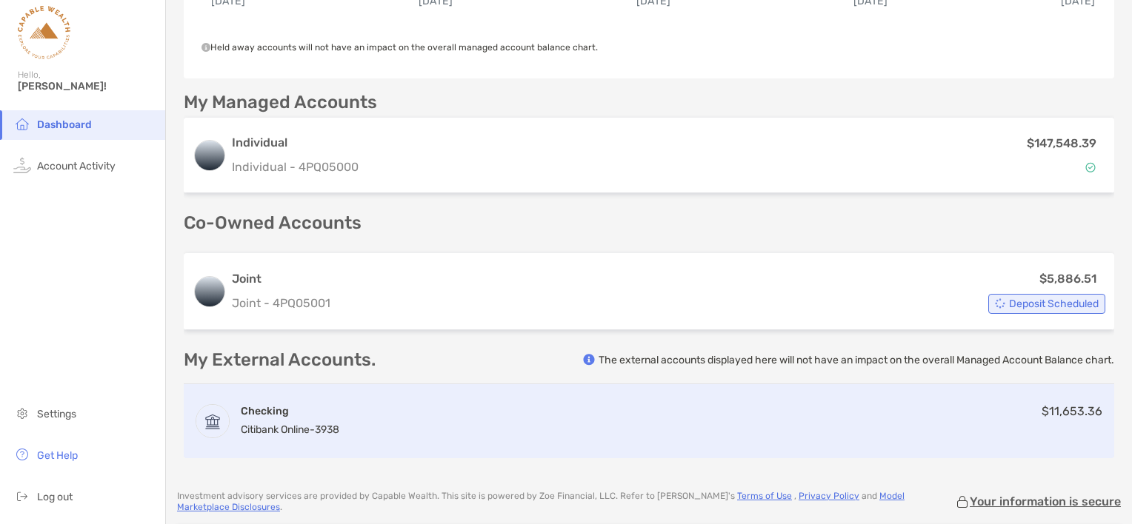
scroll to position [465, 0]
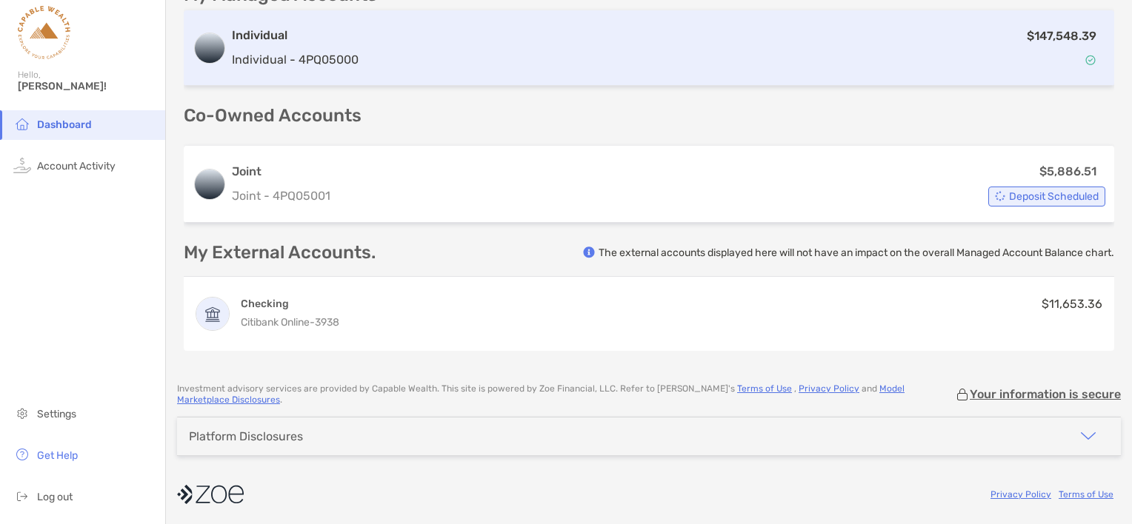
click at [440, 44] on div "$147,548.39" at bounding box center [734, 48] width 741 height 43
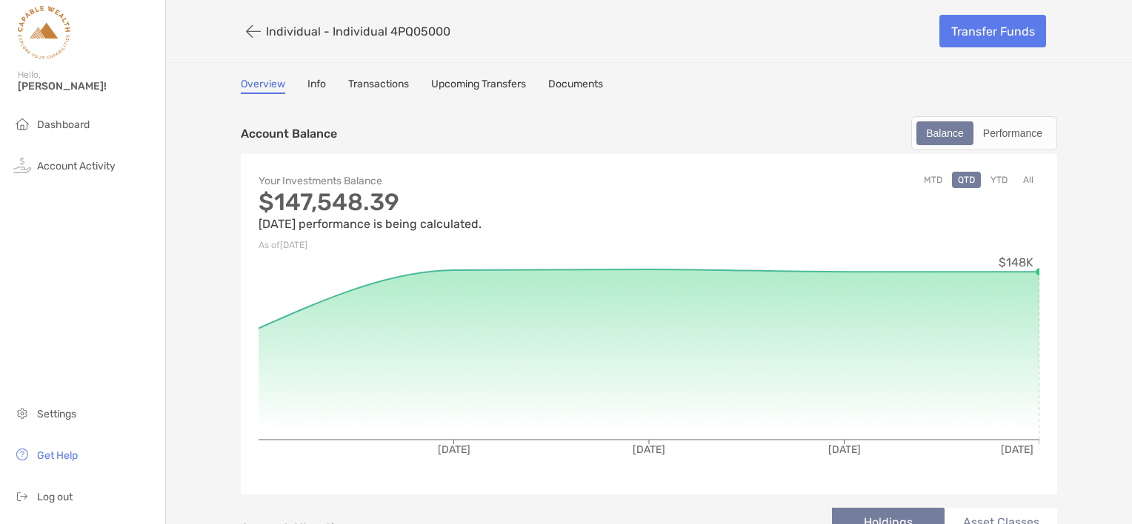
click at [309, 79] on link "Info" at bounding box center [316, 86] width 19 height 16
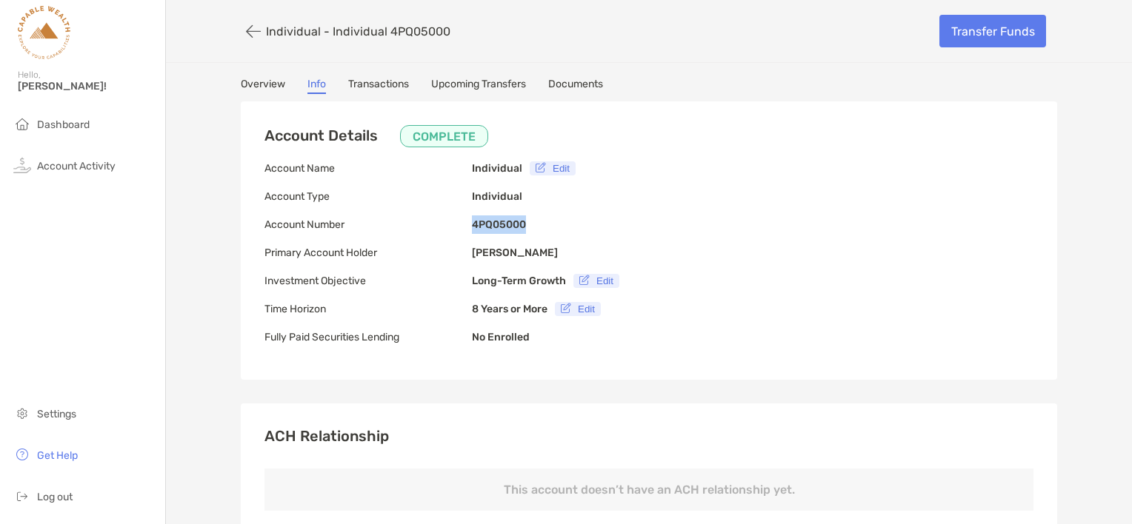
drag, startPoint x: 524, startPoint y: 224, endPoint x: 465, endPoint y: 231, distance: 59.6
click at [465, 231] on div "Account Details COMPLETE Account Name Individual Edit Account Type Individual A…" at bounding box center [649, 240] width 816 height 278
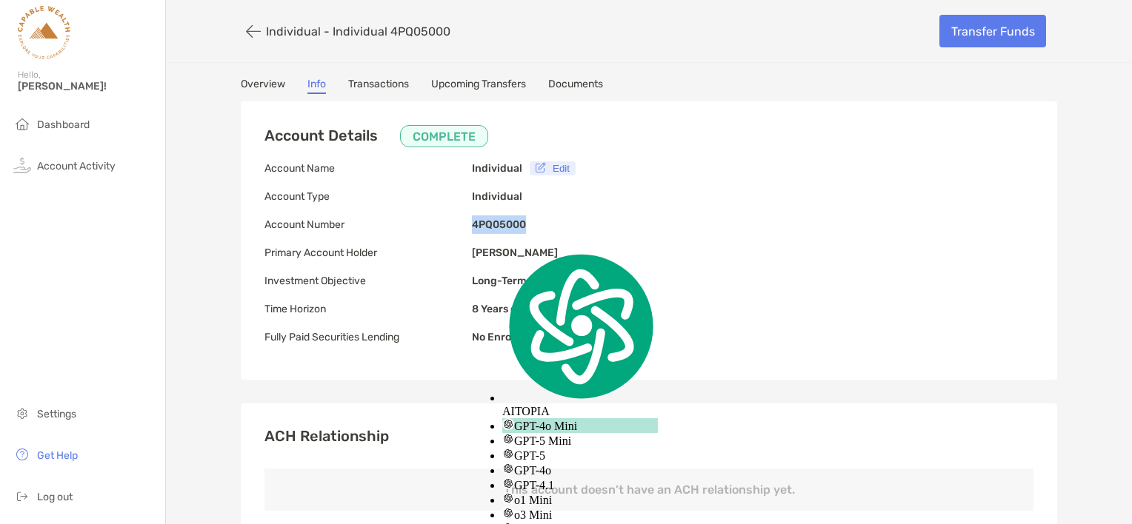
copy div "4PQ05000"
click at [254, 83] on link "Overview" at bounding box center [263, 86] width 44 height 16
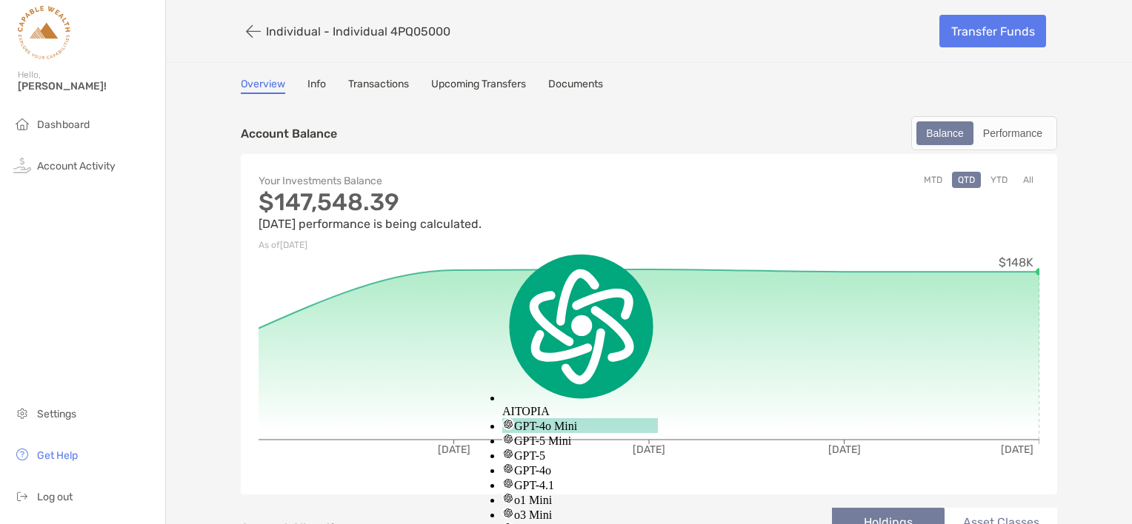
click at [314, 84] on link "Info" at bounding box center [316, 86] width 19 height 16
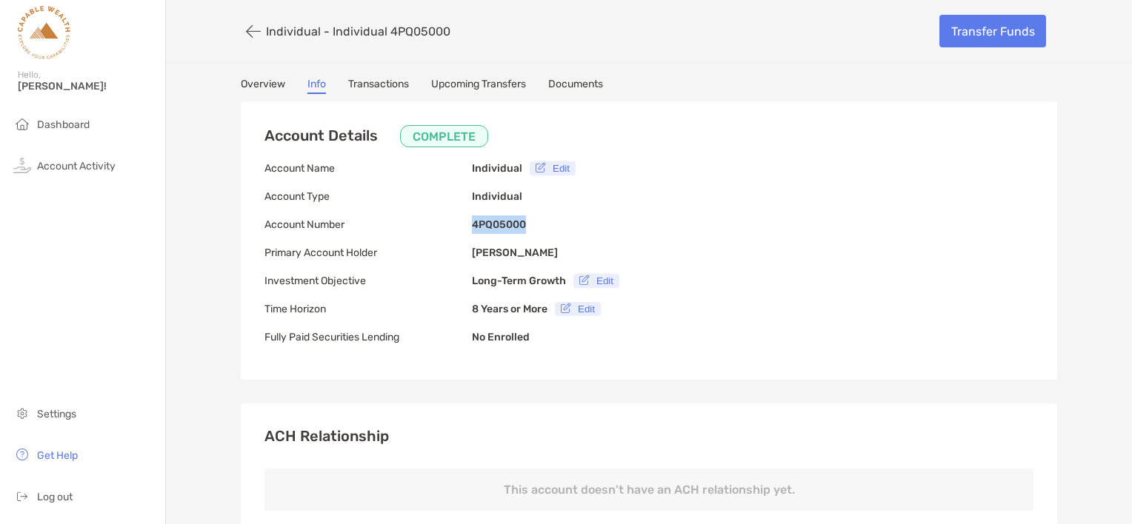
drag, startPoint x: 518, startPoint y: 226, endPoint x: 461, endPoint y: 228, distance: 57.8
click at [461, 228] on div "Account Number 4PQ05000" at bounding box center [394, 225] width 261 height 19
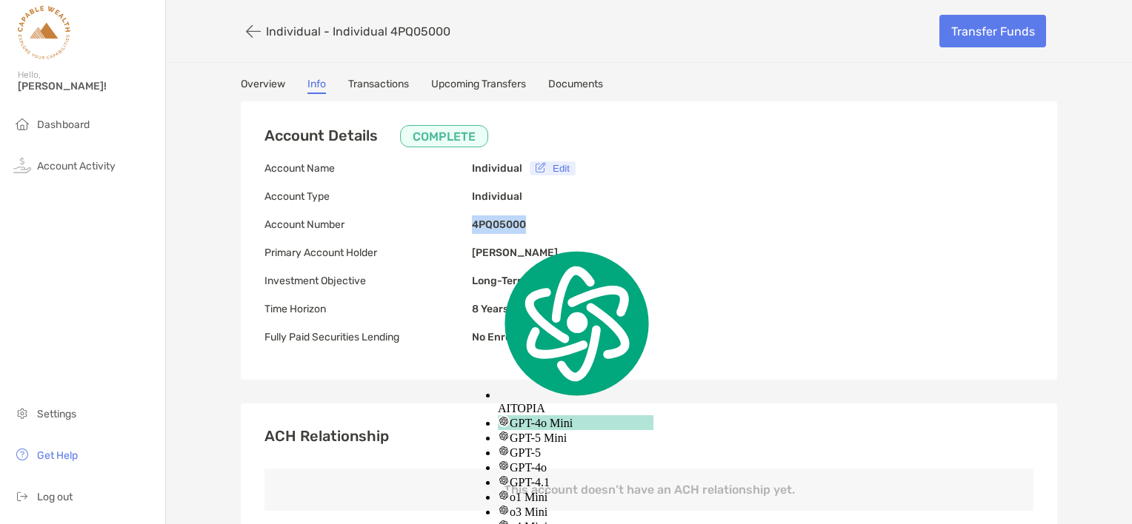
copy div "4PQ05000"
click at [421, 290] on p "Investment Objective" at bounding box center [367, 281] width 207 height 19
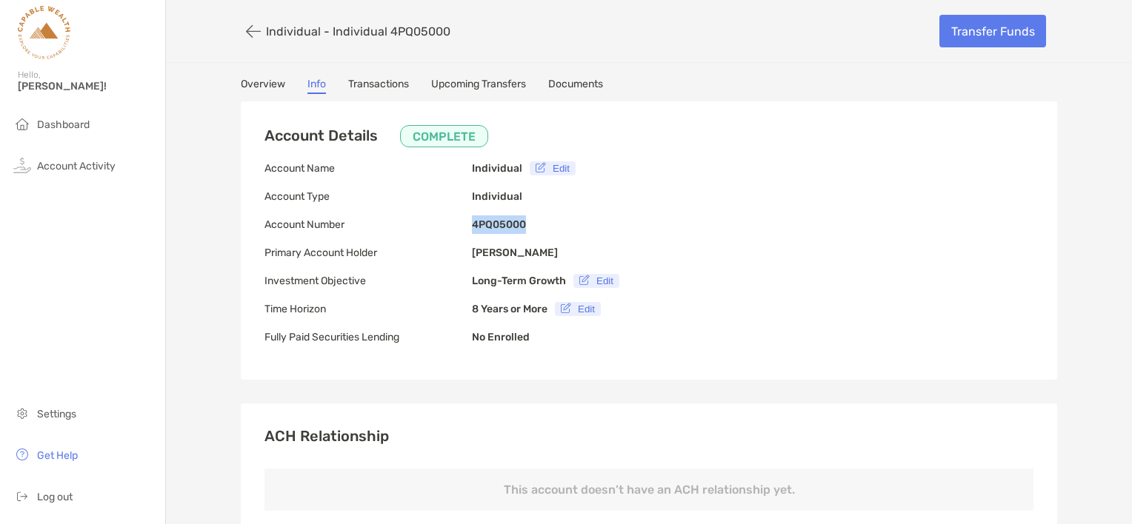
drag, startPoint x: 527, startPoint y: 230, endPoint x: 467, endPoint y: 232, distance: 59.3
click at [467, 232] on div "Account Details COMPLETE Account Name Individual Edit Account Type Individual A…" at bounding box center [649, 240] width 816 height 278
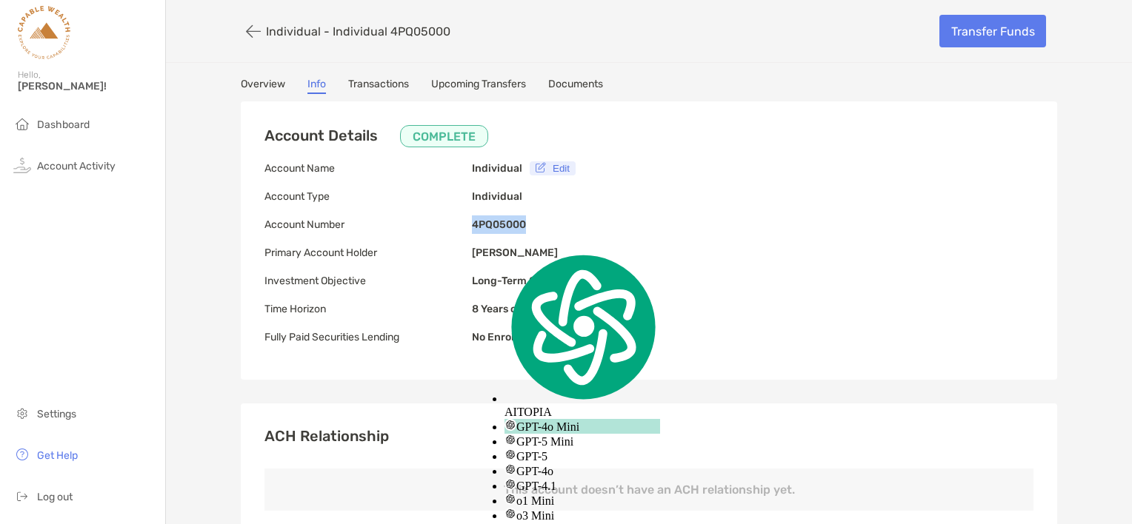
copy b "4PQ05000"
click at [241, 81] on link "Overview" at bounding box center [263, 86] width 44 height 16
